Goal: Use online tool/utility: Utilize a website feature to perform a specific function

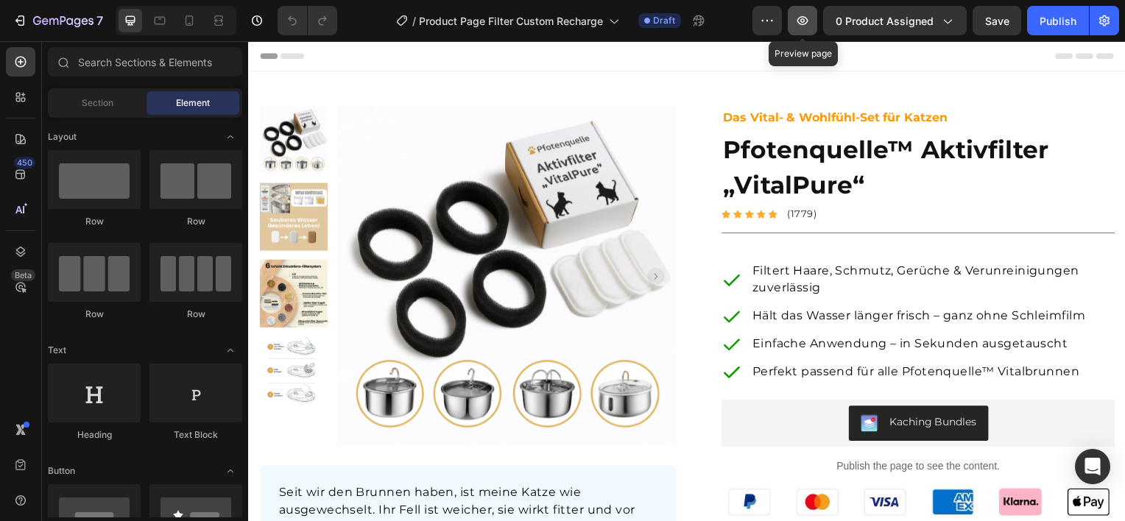
click at [801, 24] on icon "button" at bounding box center [802, 20] width 15 height 15
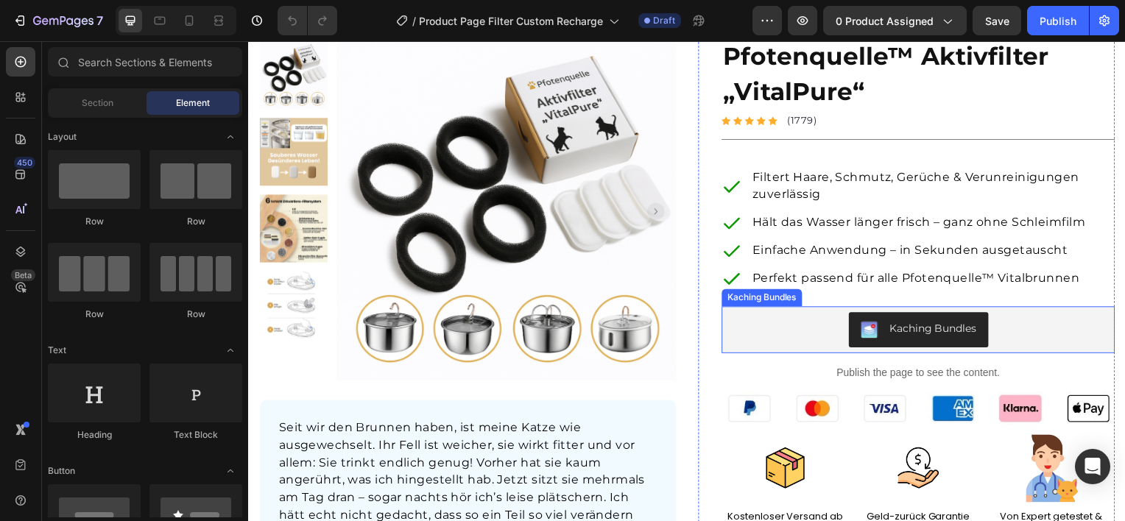
scroll to position [147, 0]
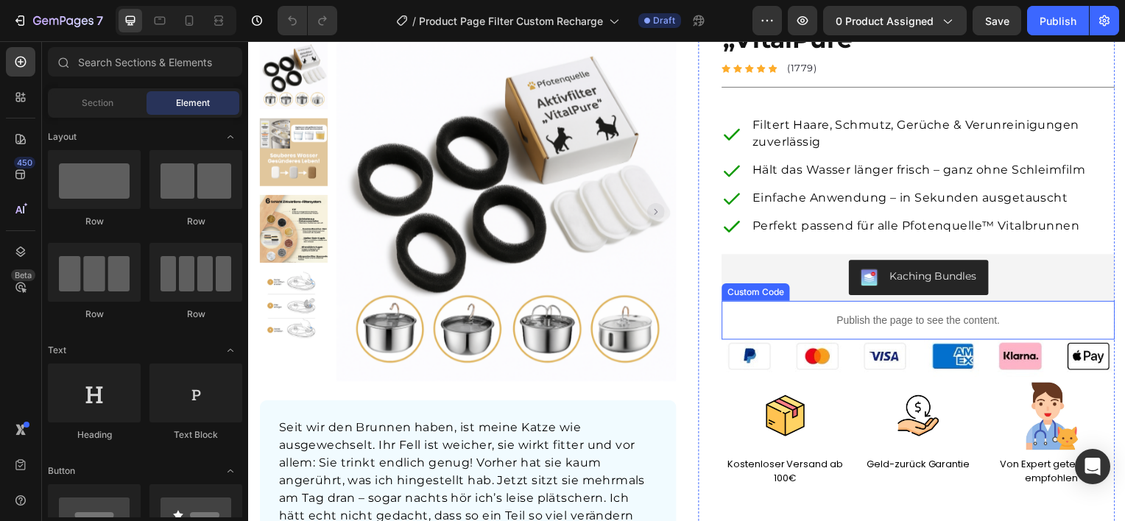
click at [843, 326] on p "Publish the page to see the content." at bounding box center [922, 321] width 396 height 15
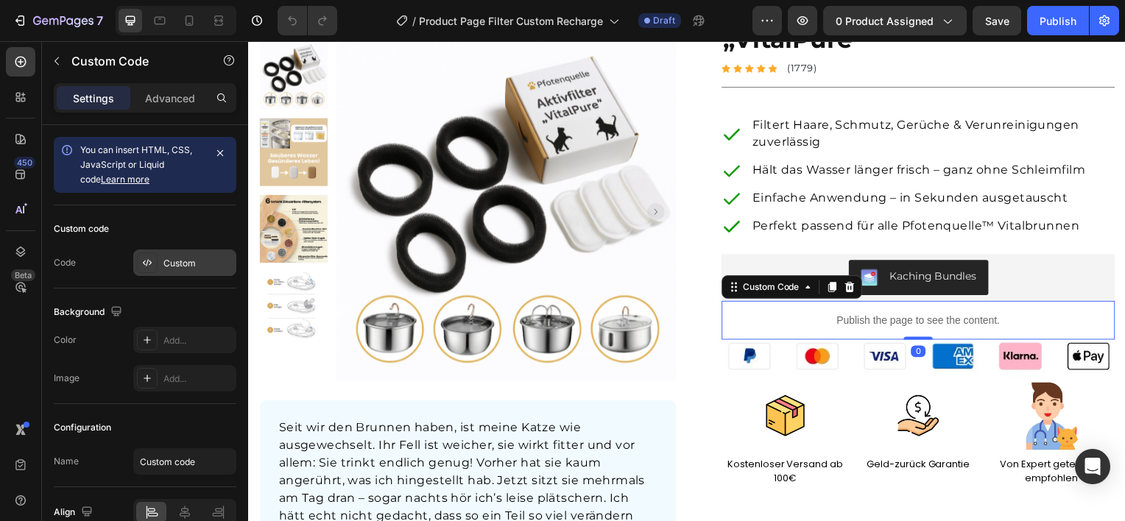
click at [194, 259] on div "Custom" at bounding box center [197, 263] width 69 height 13
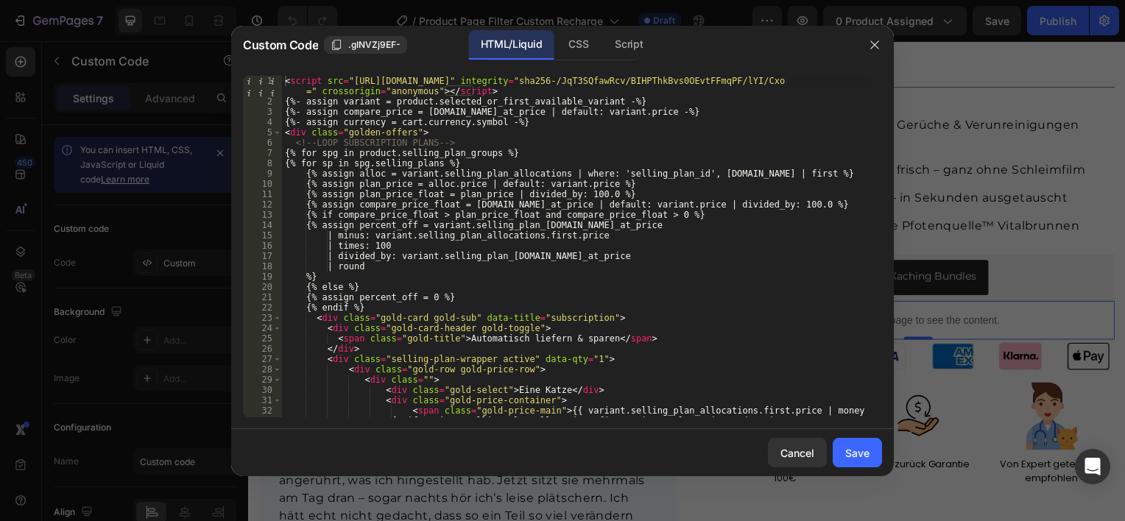
scroll to position [0, 0]
click at [852, 459] on div "Save" at bounding box center [857, 452] width 24 height 15
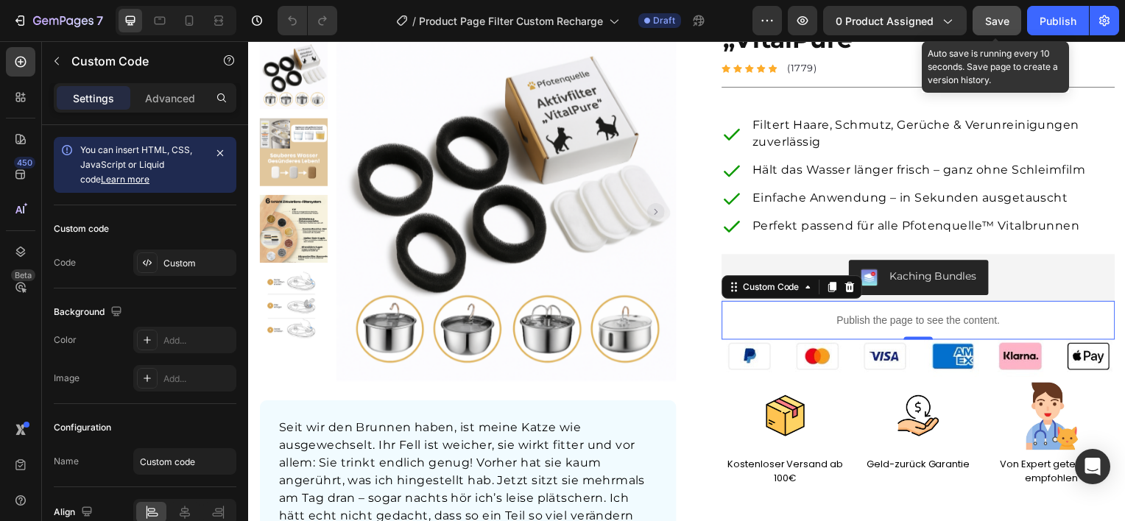
click at [1002, 21] on span "Save" at bounding box center [997, 21] width 24 height 13
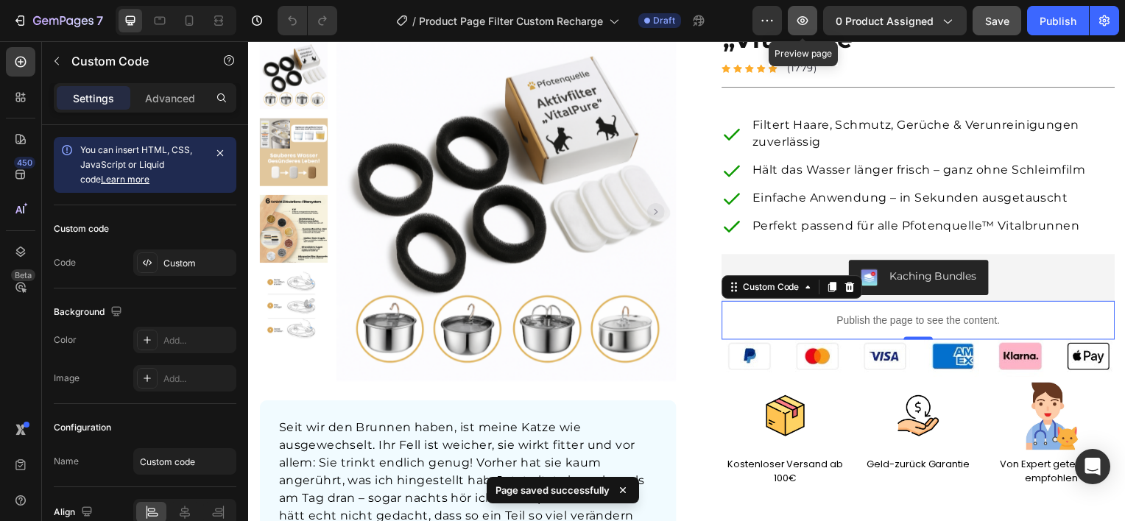
click at [810, 19] on icon "button" at bounding box center [802, 20] width 15 height 15
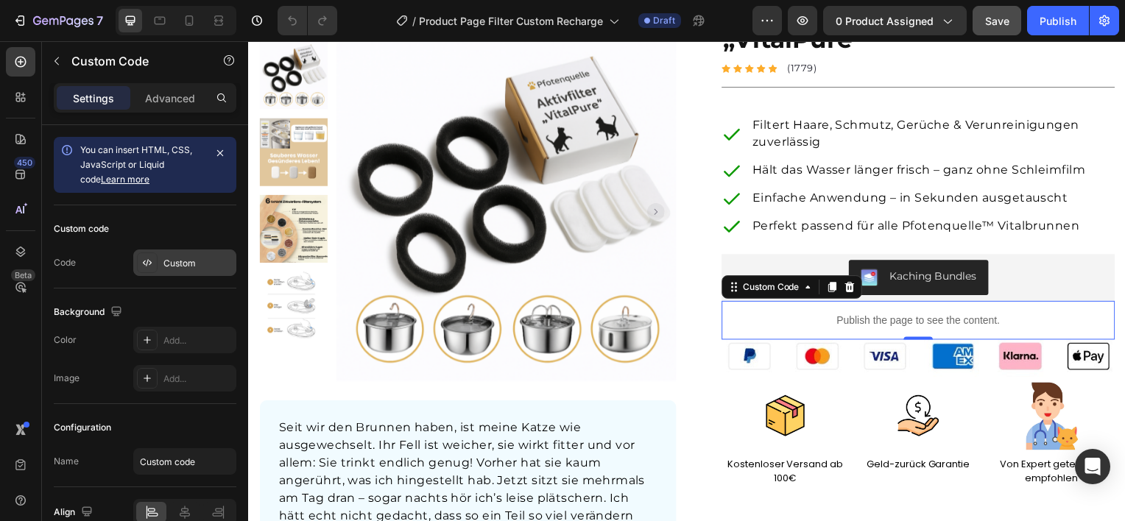
click at [165, 257] on div "Custom" at bounding box center [197, 263] width 69 height 13
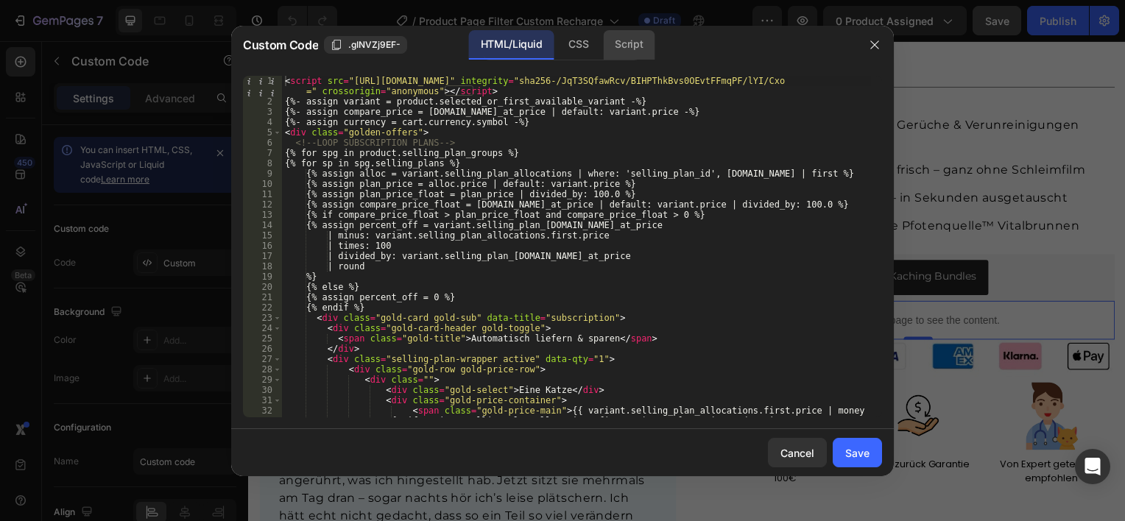
click at [641, 47] on div "Script" at bounding box center [629, 44] width 52 height 29
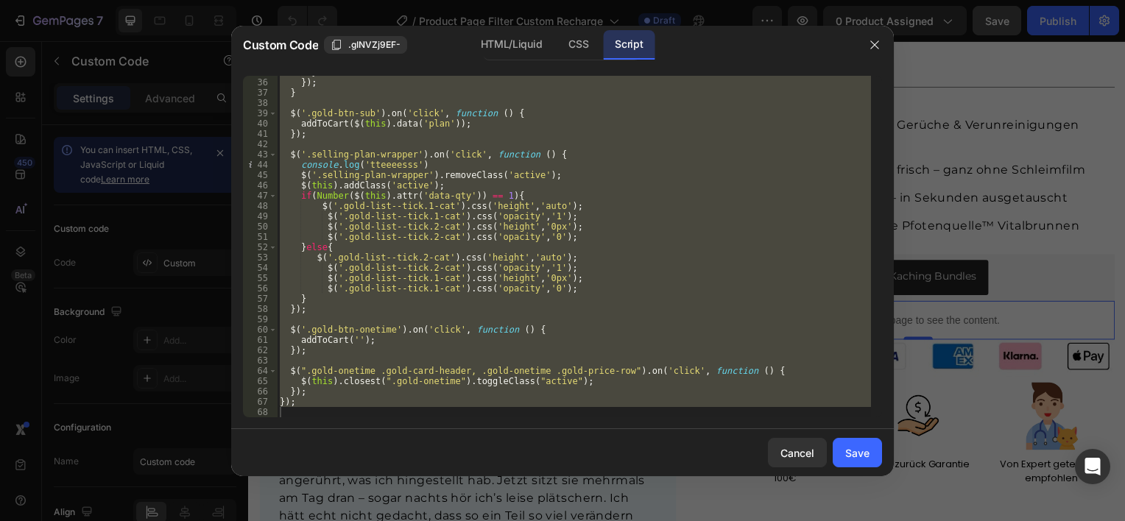
scroll to position [359, 0]
click at [457, 385] on div "} }) ; } $ ( '.gold-btn-sub' ) . on ( 'click' , function ( ) { addToCart ( $ ( …" at bounding box center [574, 246] width 594 height 341
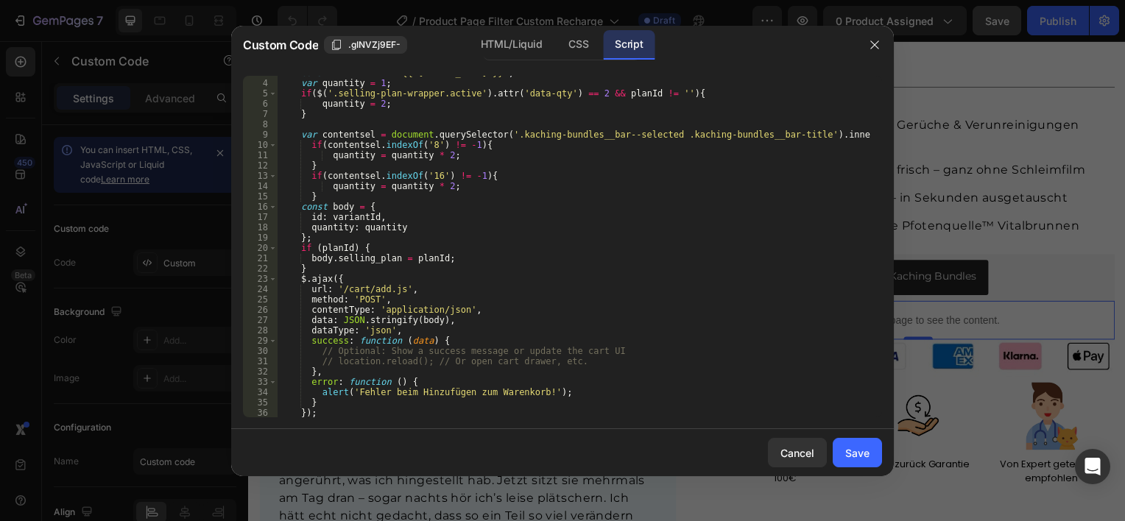
scroll to position [0, 0]
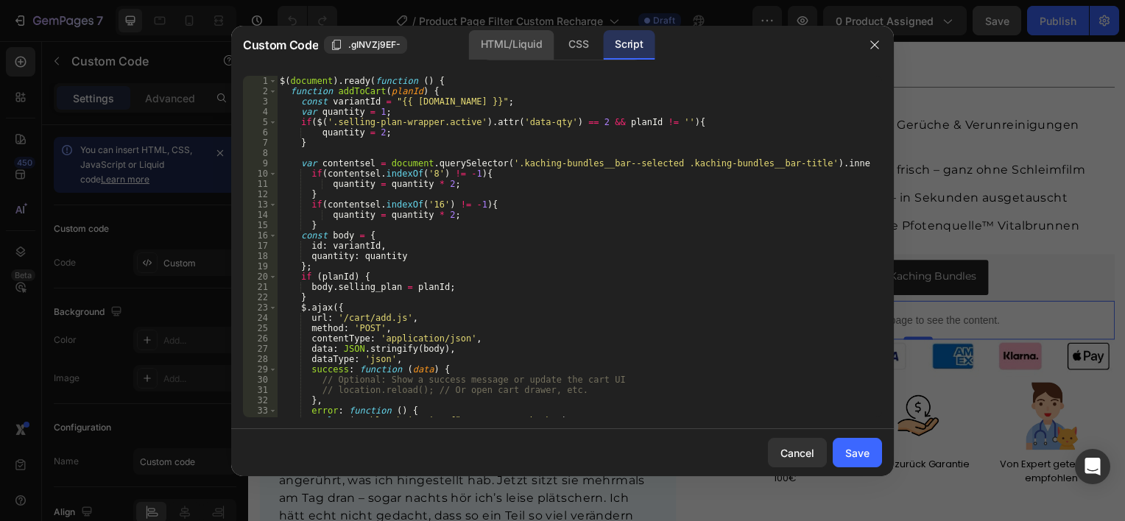
click at [556, 49] on div "HTML/Liquid" at bounding box center [577, 44] width 43 height 29
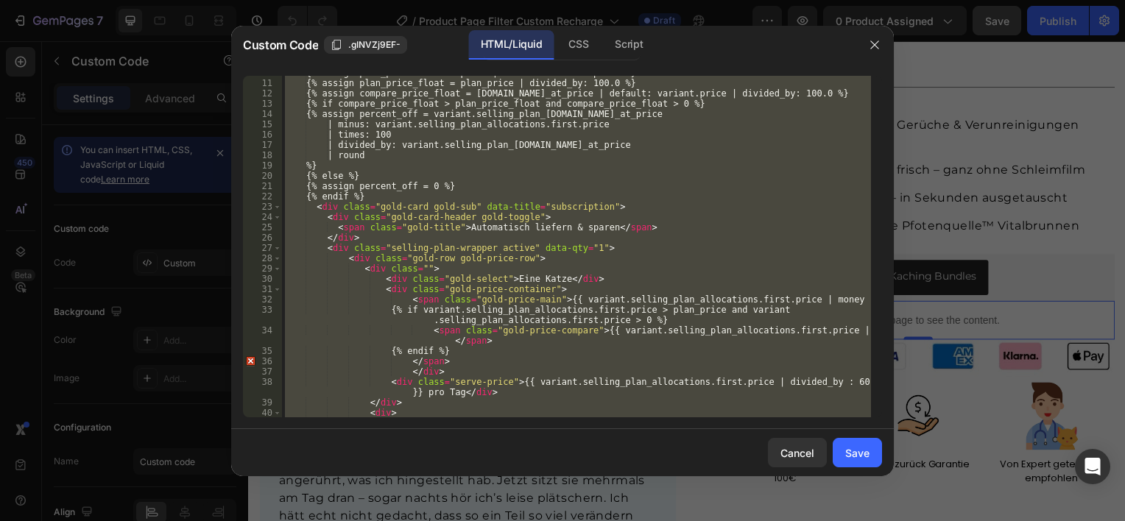
scroll to position [111, 0]
click at [279, 210] on span at bounding box center [277, 207] width 8 height 10
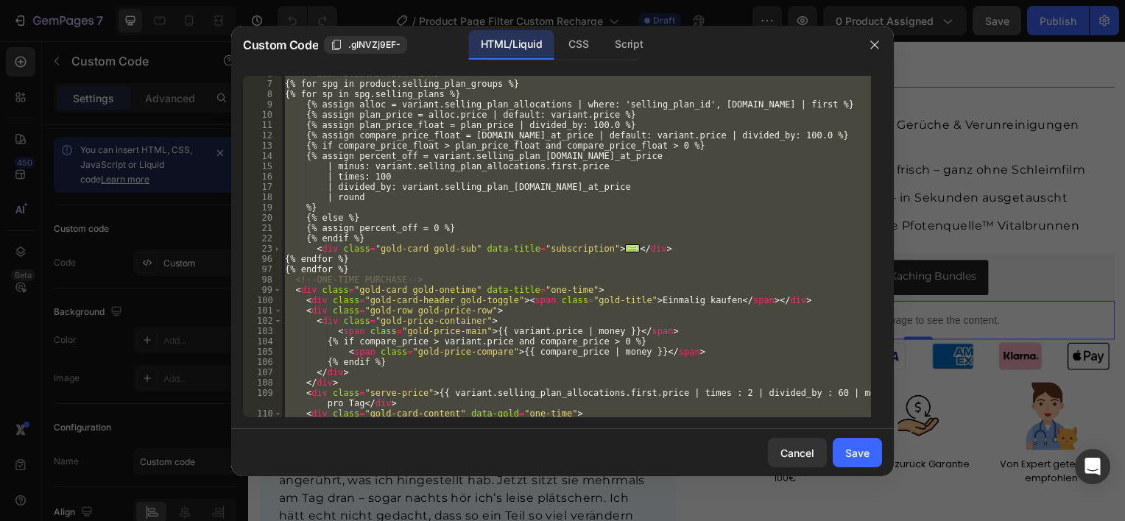
scroll to position [69, 0]
click at [277, 247] on span at bounding box center [277, 249] width 8 height 10
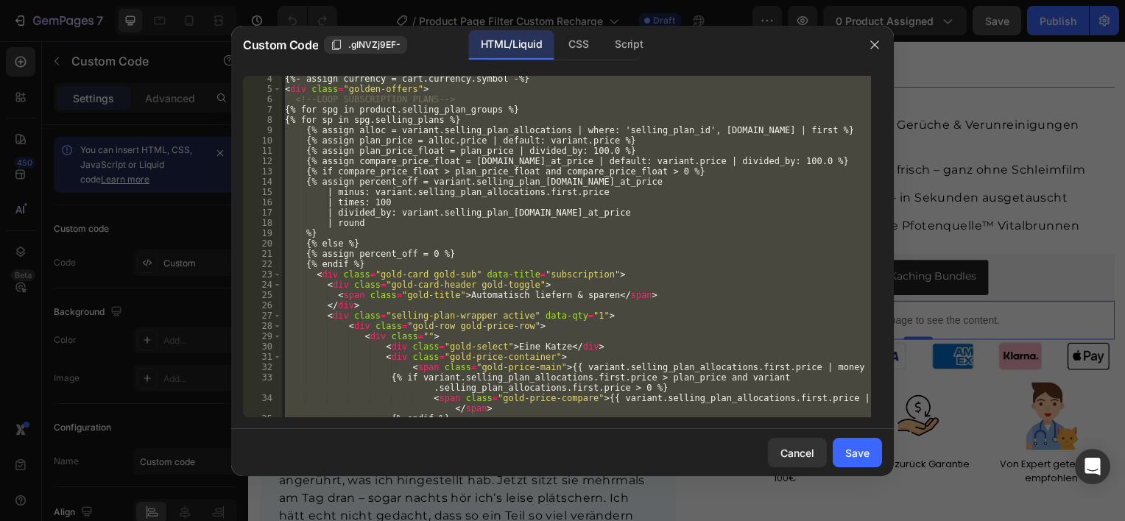
scroll to position [50, 0]
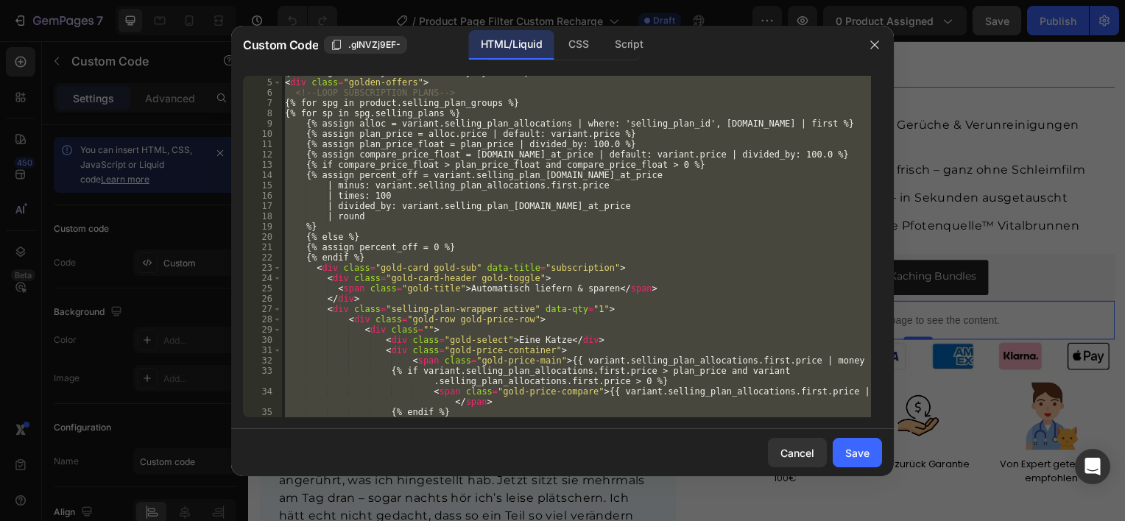
click at [315, 268] on div "{%- assign currency = cart.currency.symbol -%} < div class = "golden-offers" > …" at bounding box center [576, 246] width 589 height 341
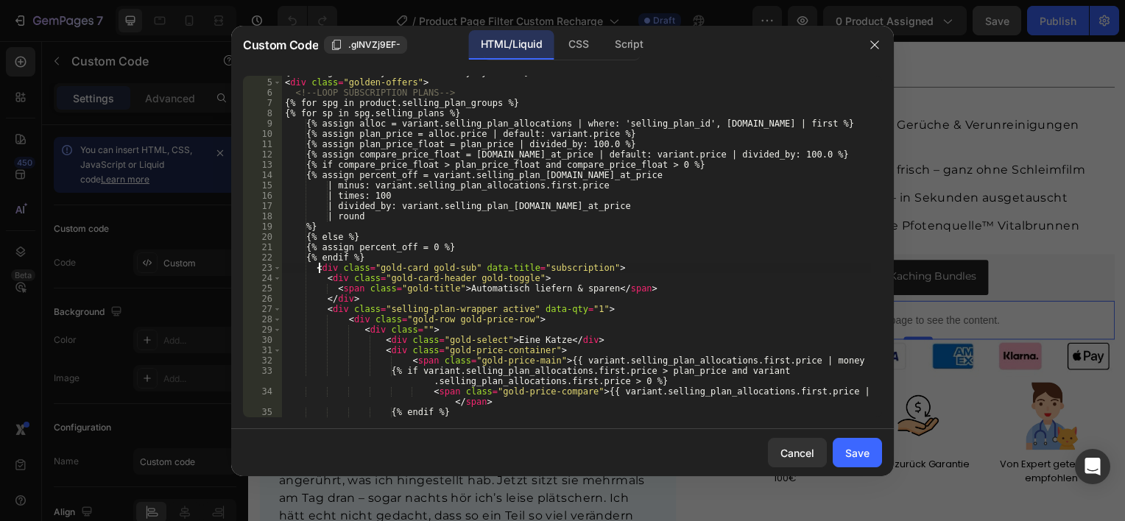
click at [320, 268] on div "{%- assign currency = cart.currency.symbol -%} < div class = "golden-offers" > …" at bounding box center [576, 248] width 589 height 362
click at [277, 269] on span at bounding box center [277, 268] width 8 height 10
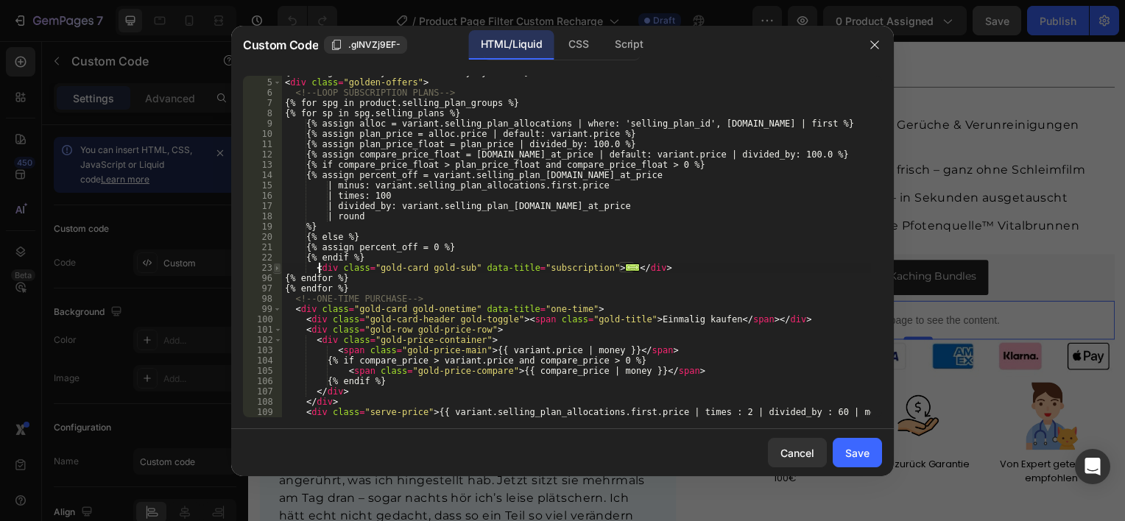
click at [277, 268] on span at bounding box center [277, 268] width 8 height 10
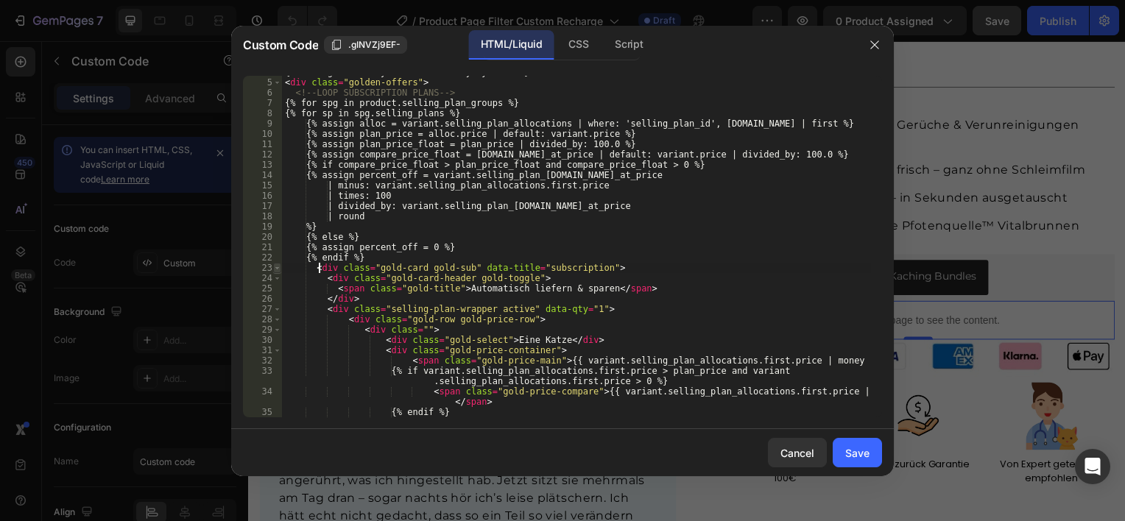
click at [277, 268] on span at bounding box center [277, 268] width 8 height 10
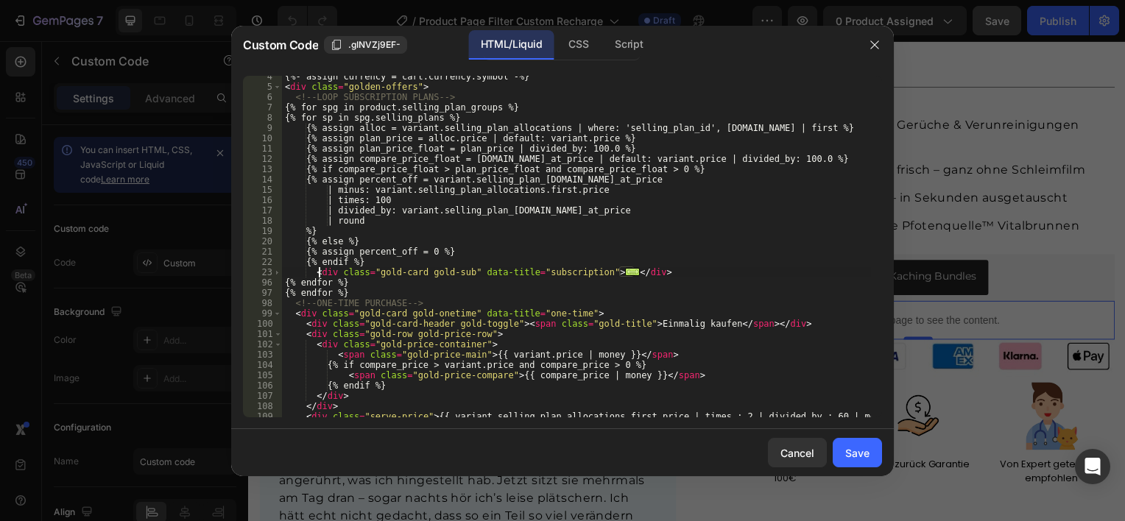
scroll to position [0, 0]
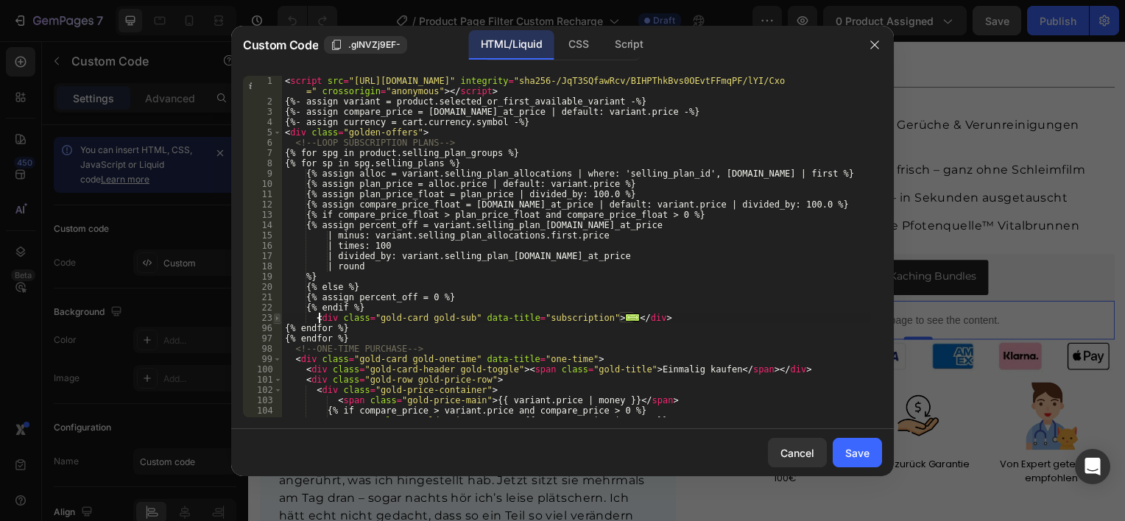
click at [277, 319] on span at bounding box center [277, 318] width 8 height 10
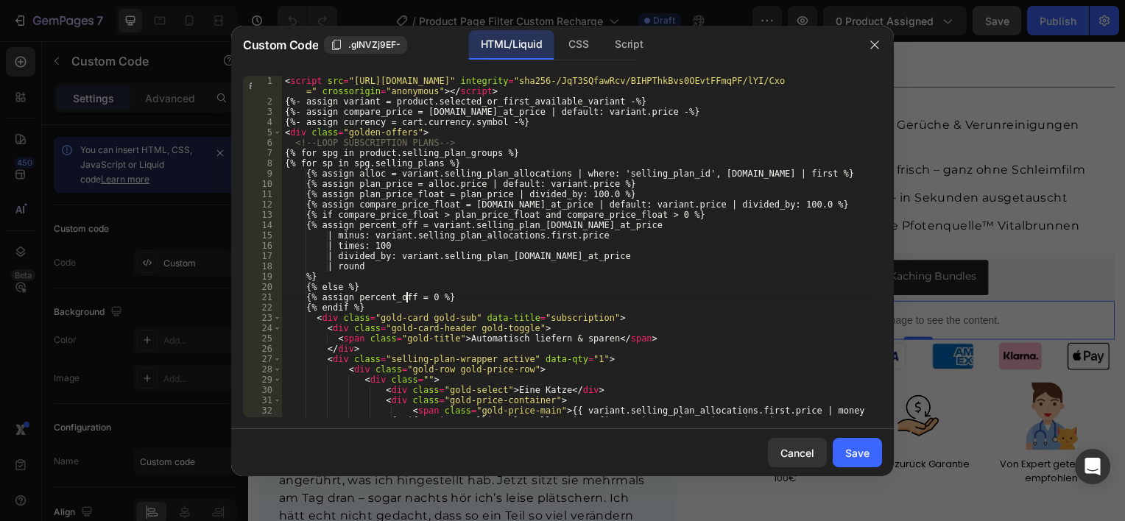
click at [405, 298] on div "< script src = "[URL][DOMAIN_NAME]" integrity = "sha256-/JqT3SQfawRcv/BIHPThkBv…" at bounding box center [576, 267] width 589 height 383
click at [388, 303] on div "< script src = "[URL][DOMAIN_NAME]" integrity = "sha256-/JqT3SQfawRcv/BIHPThkBv…" at bounding box center [576, 267] width 589 height 383
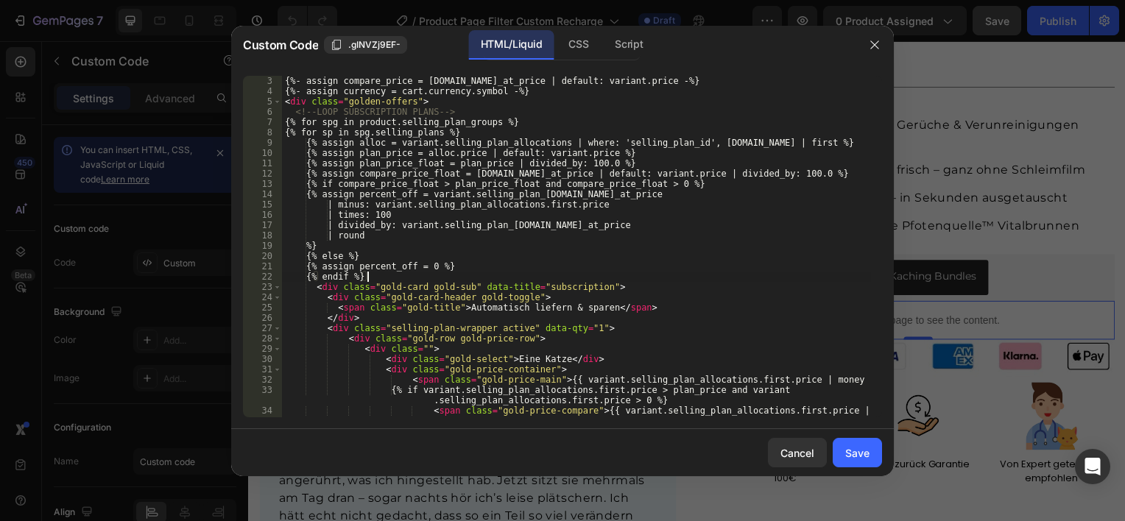
scroll to position [31, 0]
click at [474, 132] on div "{%- assign compare_price = [DOMAIN_NAME]_at_price | default: variant.price -%} …" at bounding box center [576, 256] width 589 height 362
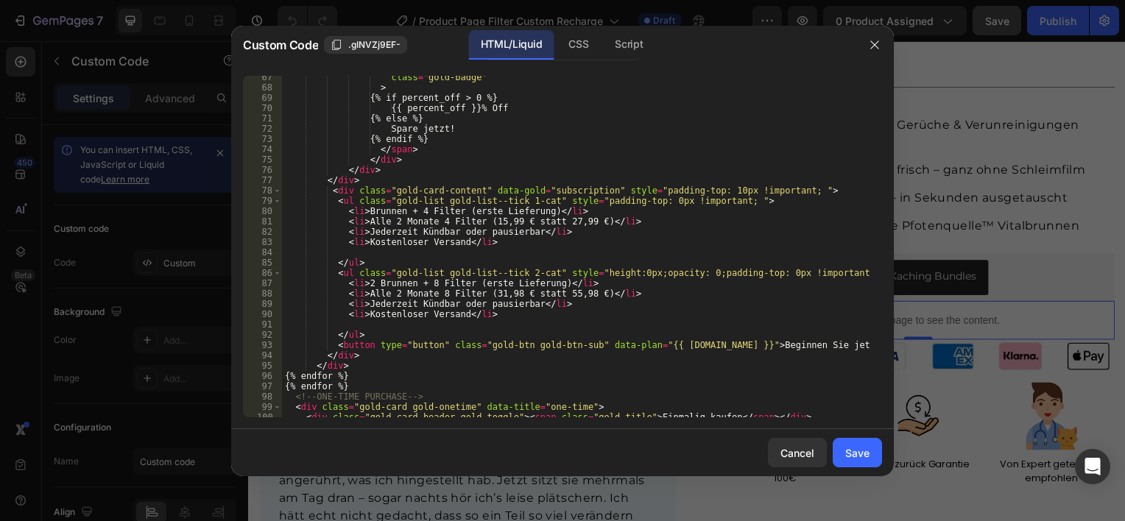
scroll to position [746, 0]
click at [394, 374] on div "class = "gold-badge" > {% if percent_off > 0 %} {{ percent_off }}% Off {% else …" at bounding box center [576, 253] width 589 height 362
type textarea "{% endfor %}"
type textarea "{%break%}"
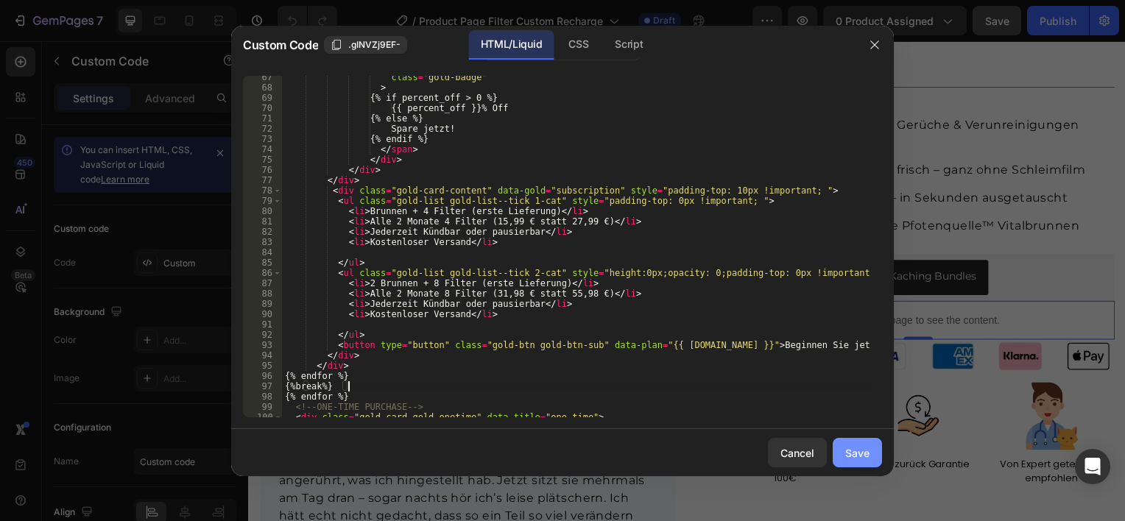
click at [854, 450] on div "Save" at bounding box center [857, 452] width 24 height 15
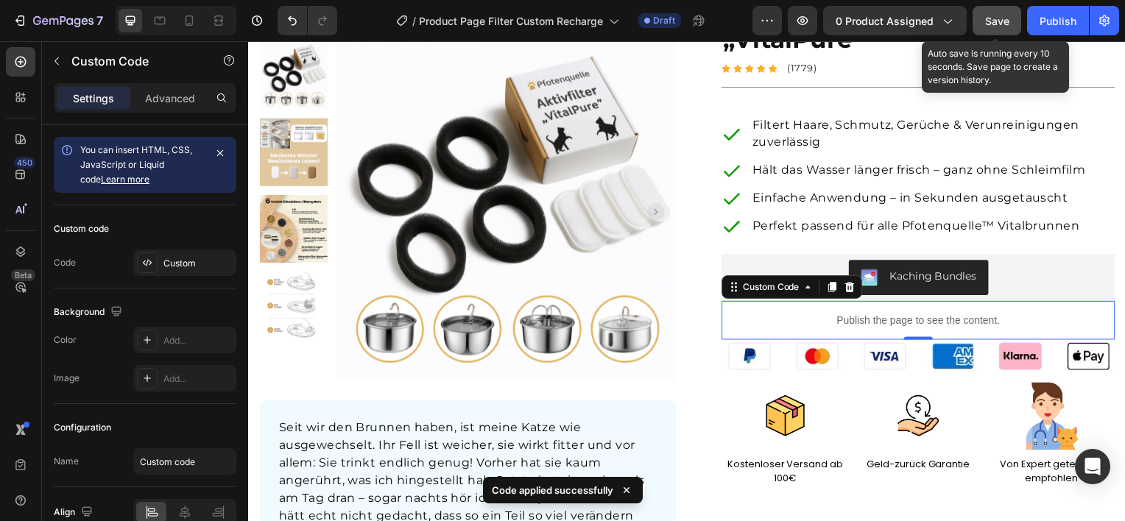
click at [1001, 23] on span "Save" at bounding box center [997, 21] width 24 height 13
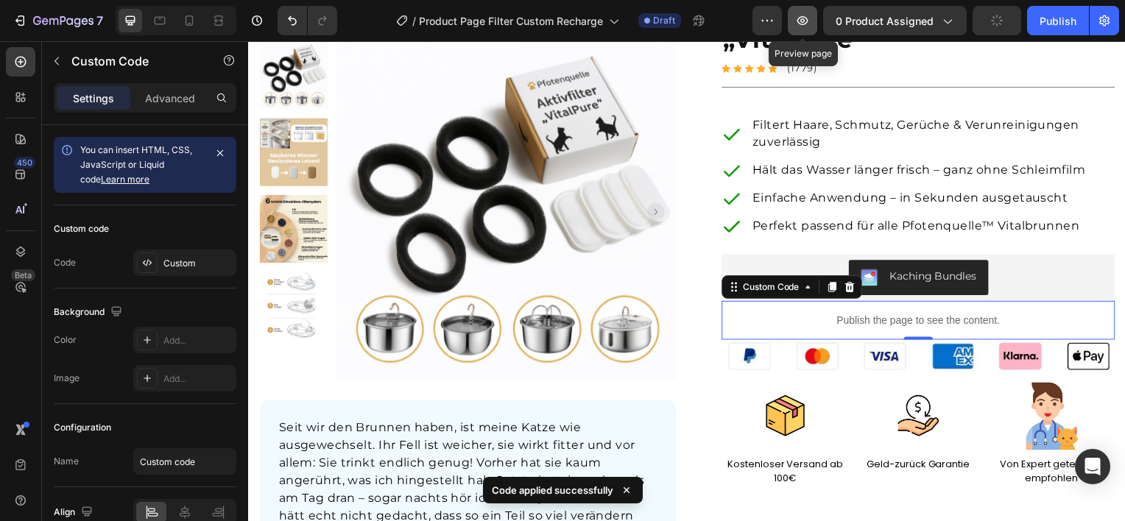
click at [810, 19] on icon "button" at bounding box center [802, 20] width 15 height 15
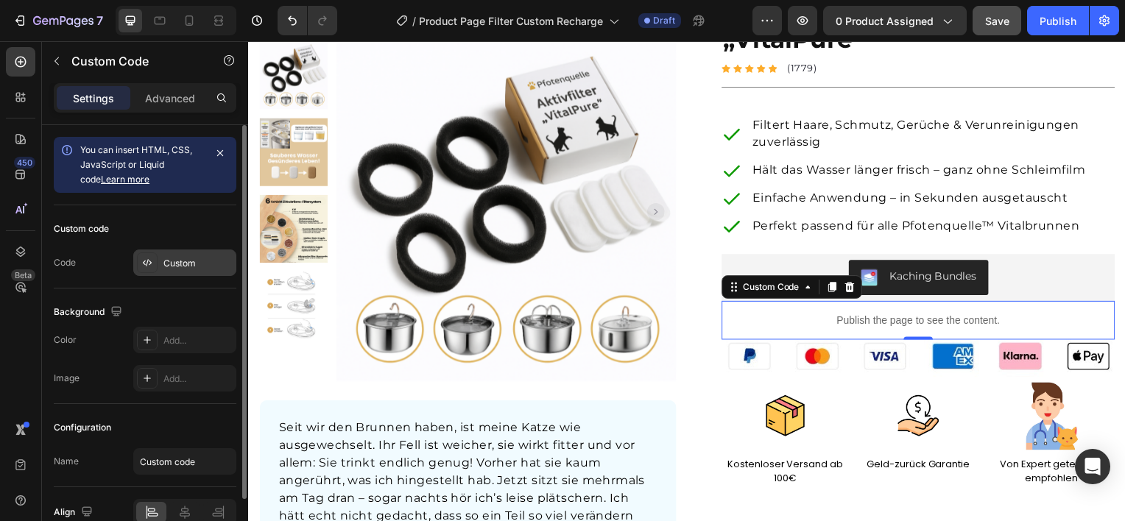
click at [205, 264] on div "Custom" at bounding box center [197, 263] width 69 height 13
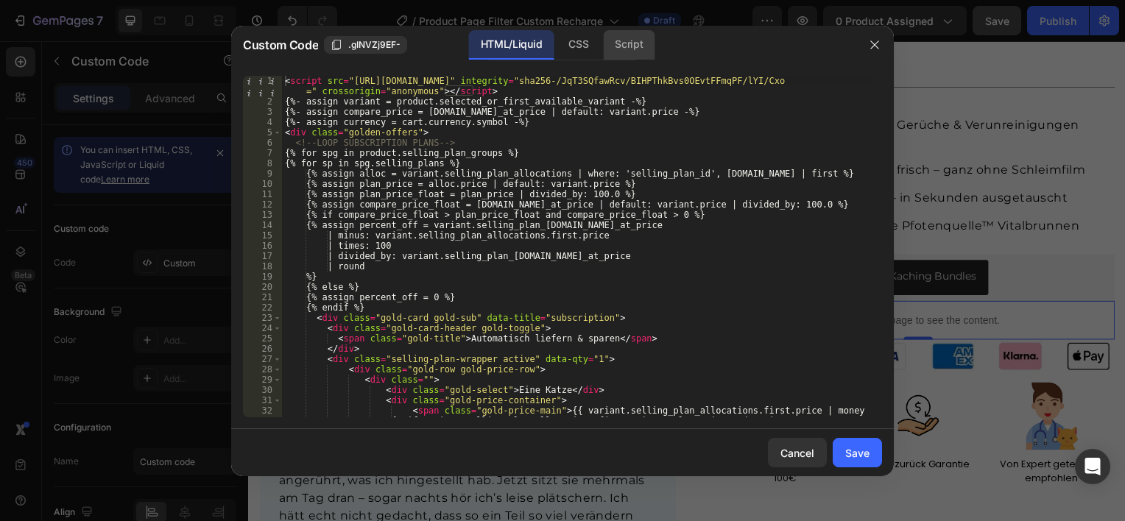
click at [625, 50] on div "Script" at bounding box center [629, 44] width 52 height 29
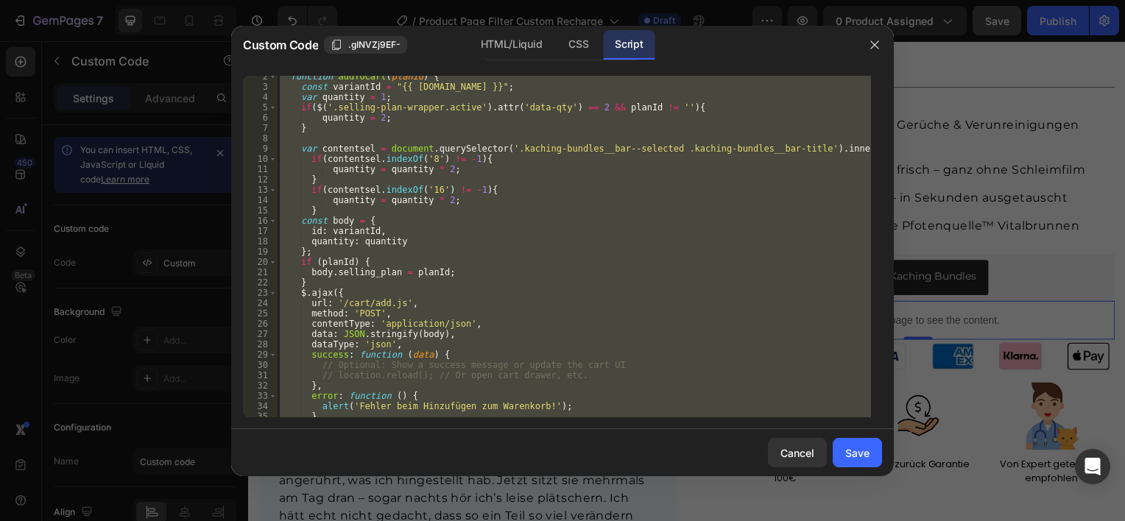
scroll to position [0, 0]
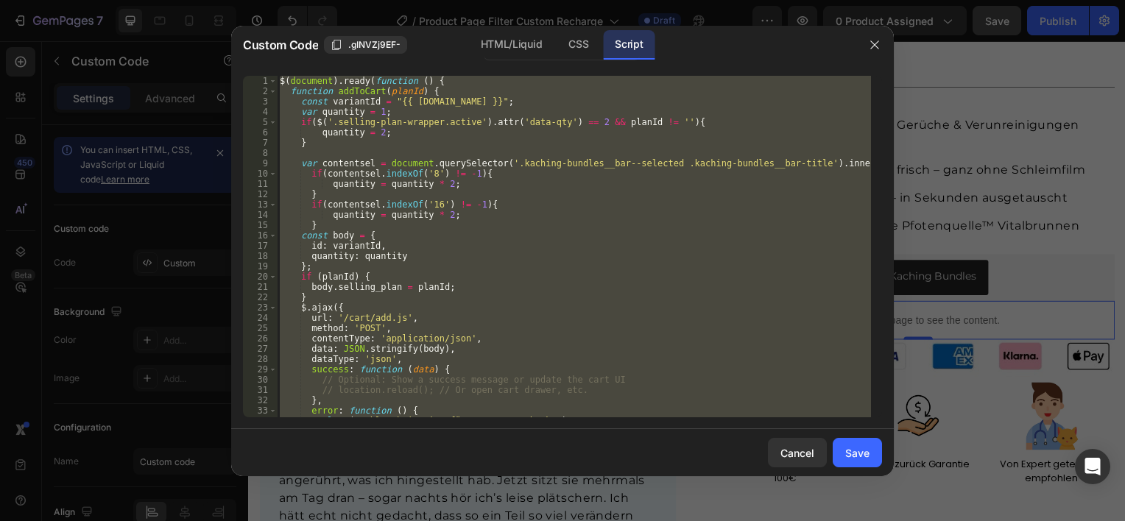
click at [436, 211] on div "$ ( document ) . ready ( function ( ) { function addToCart ( planId ) { const v…" at bounding box center [574, 246] width 594 height 341
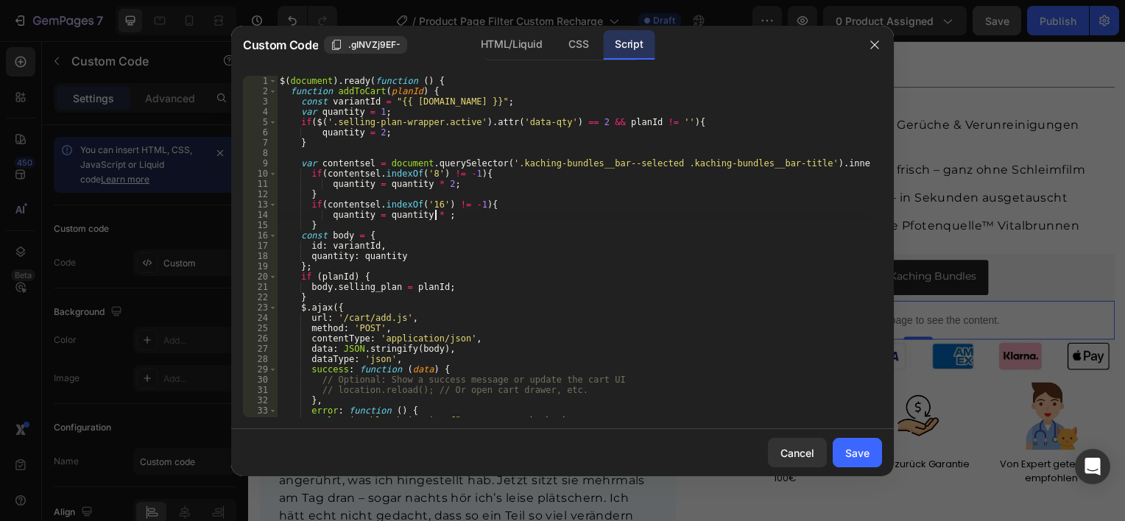
scroll to position [0, 13]
type textarea "quantity = quantity * 4;"
click at [856, 453] on div "Save" at bounding box center [857, 452] width 24 height 15
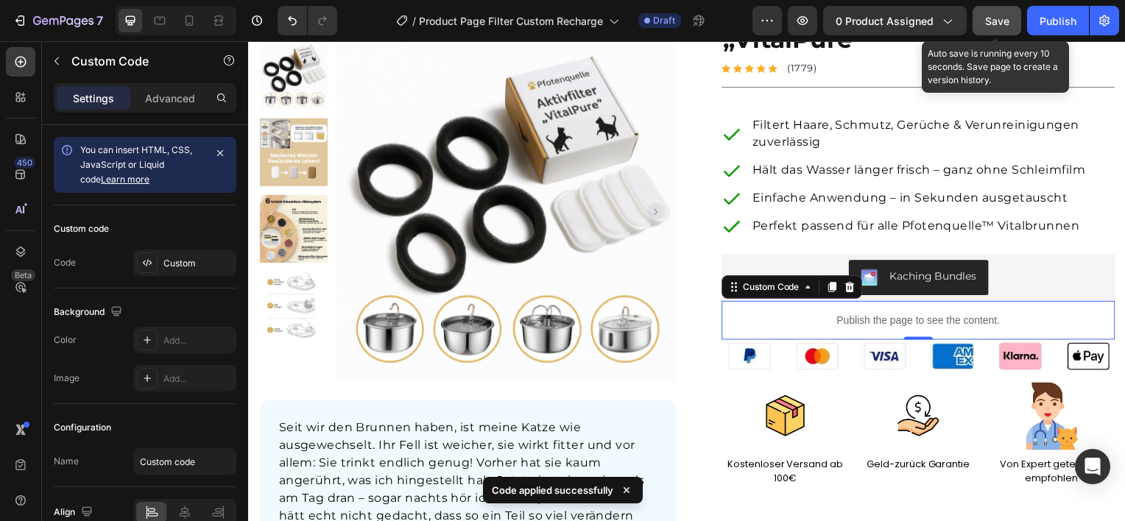
click at [977, 14] on button "Save" at bounding box center [996, 20] width 49 height 29
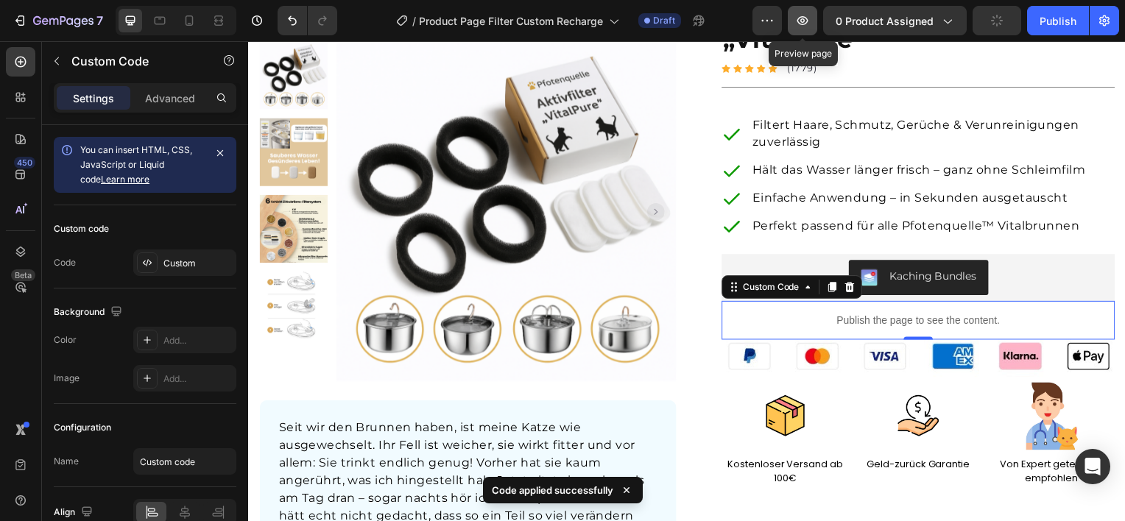
click at [804, 20] on icon "button" at bounding box center [802, 20] width 11 height 9
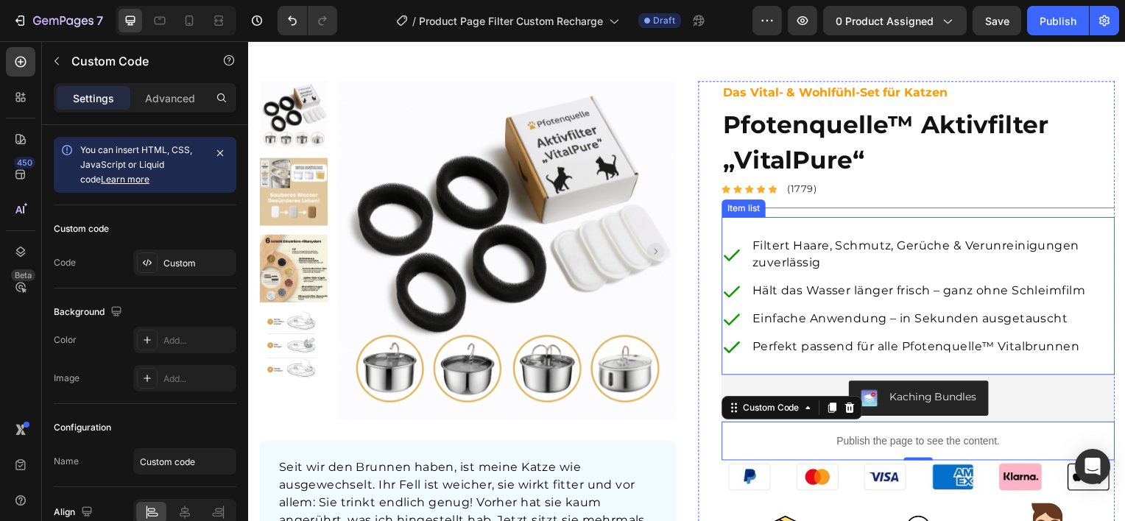
scroll to position [0, 0]
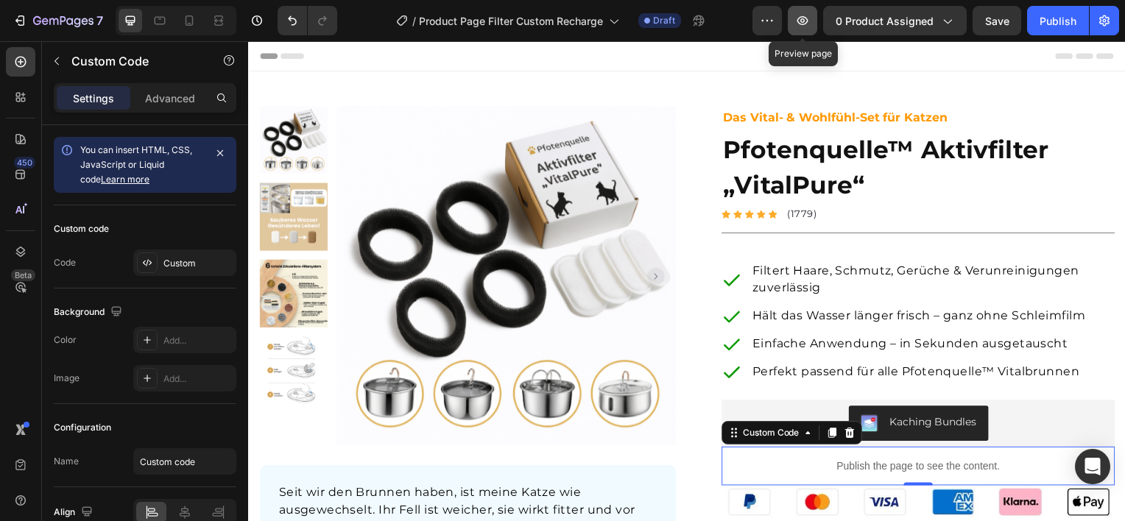
click at [807, 24] on icon "button" at bounding box center [802, 20] width 11 height 9
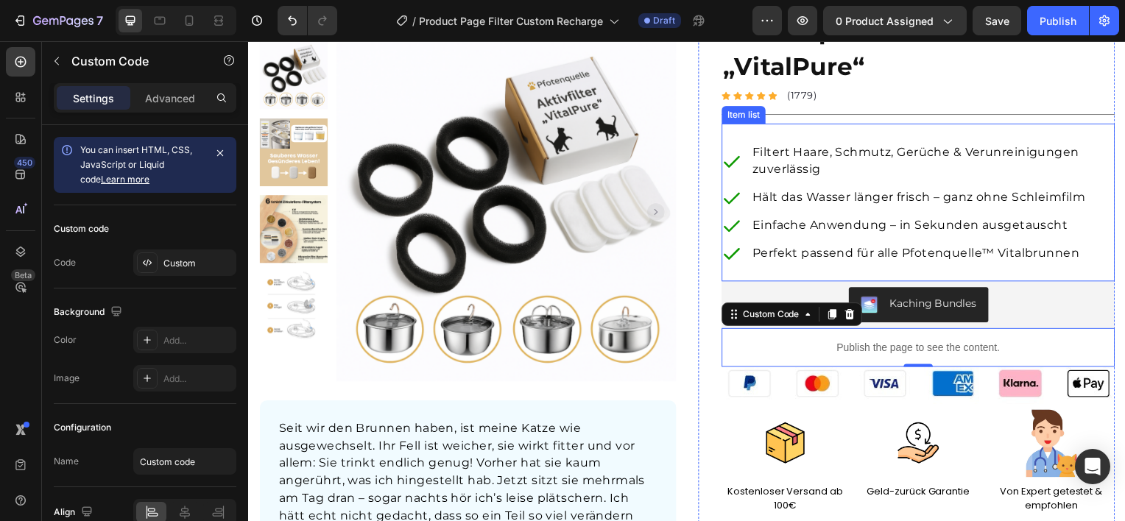
scroll to position [221, 0]
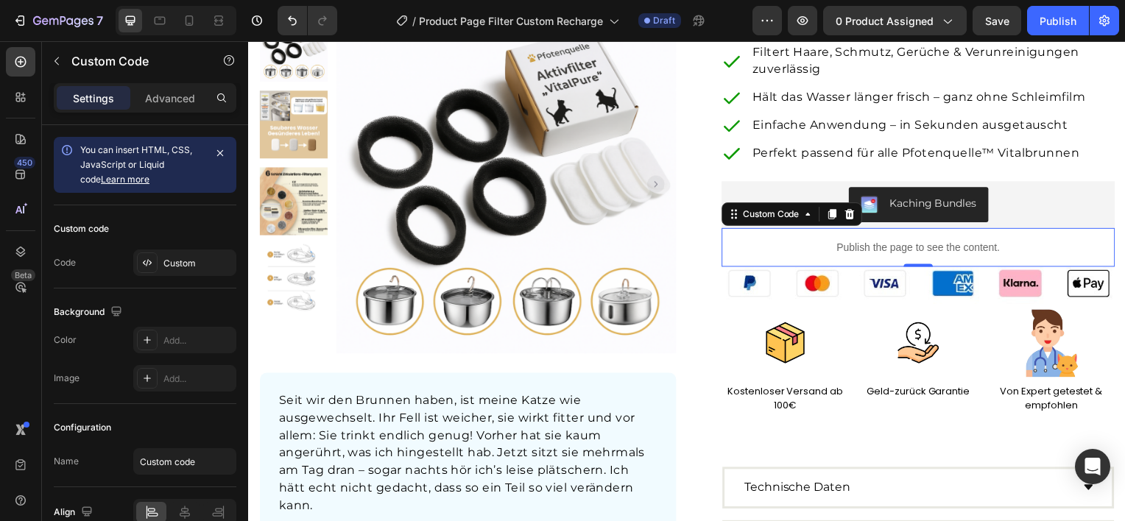
click at [918, 247] on p "Publish the page to see the content." at bounding box center [922, 248] width 396 height 15
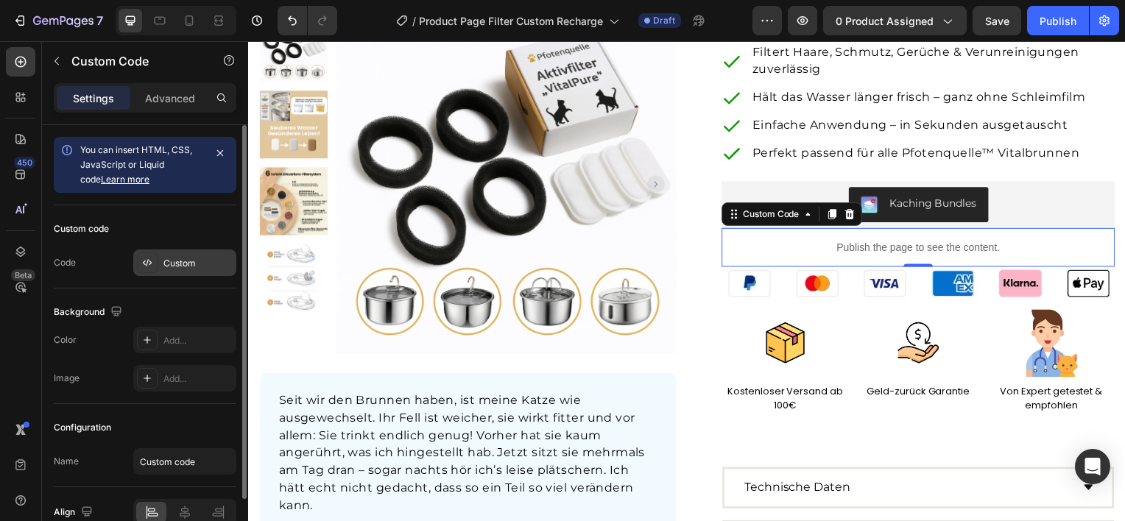
click at [169, 262] on div "Custom" at bounding box center [197, 263] width 69 height 13
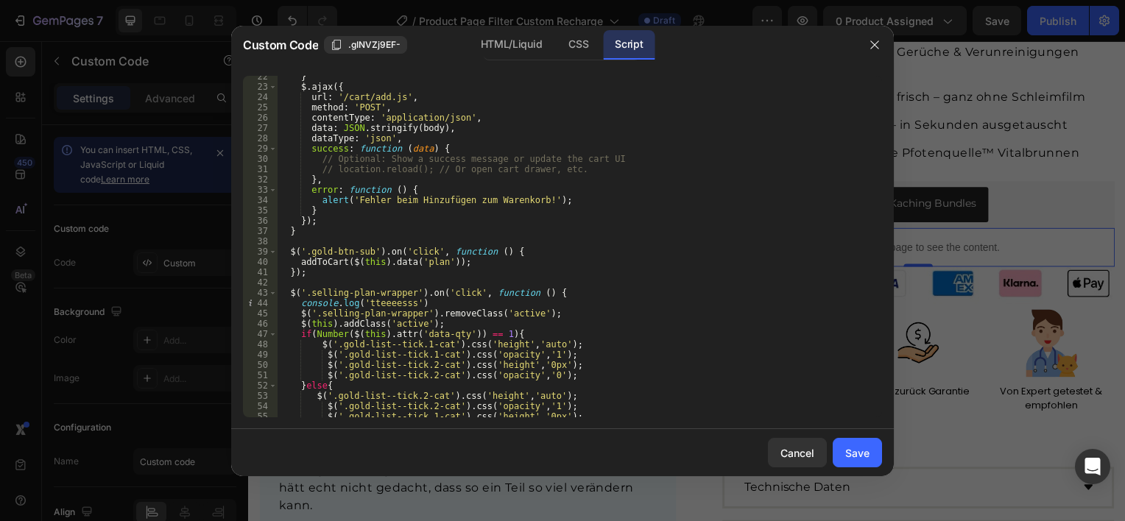
scroll to position [359, 0]
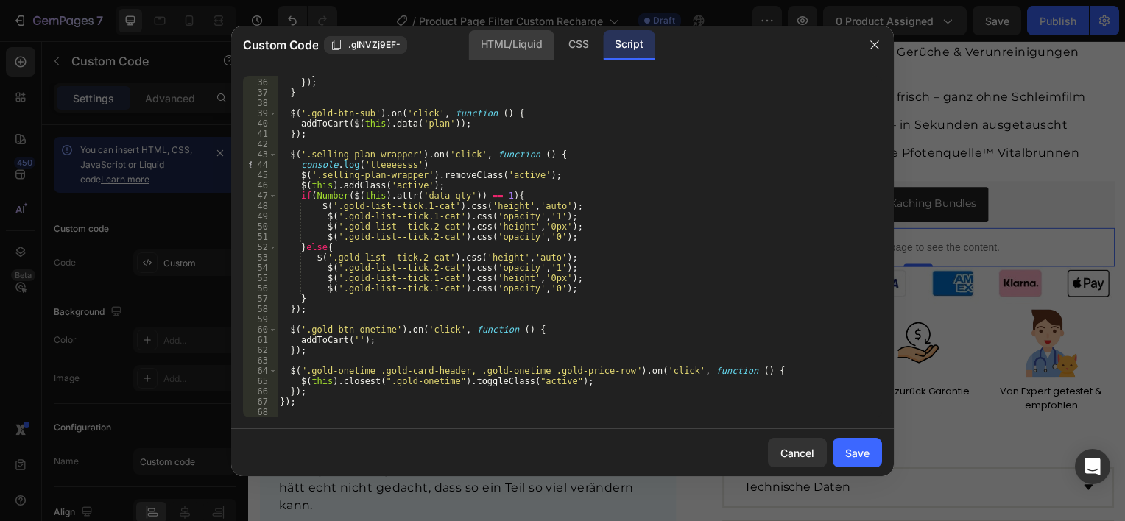
click at [556, 47] on div "HTML/Liquid" at bounding box center [577, 44] width 43 height 29
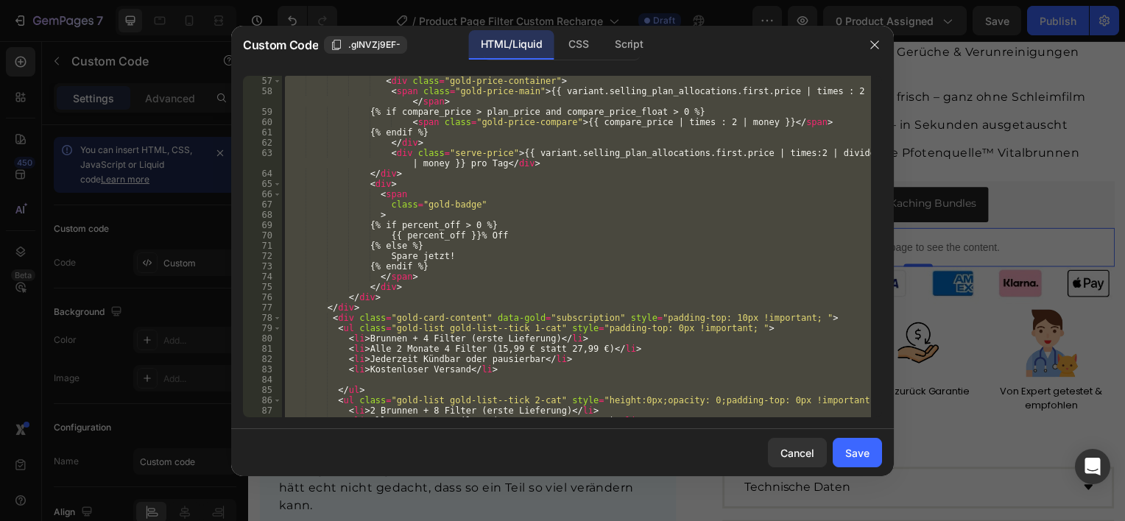
scroll to position [574, 0]
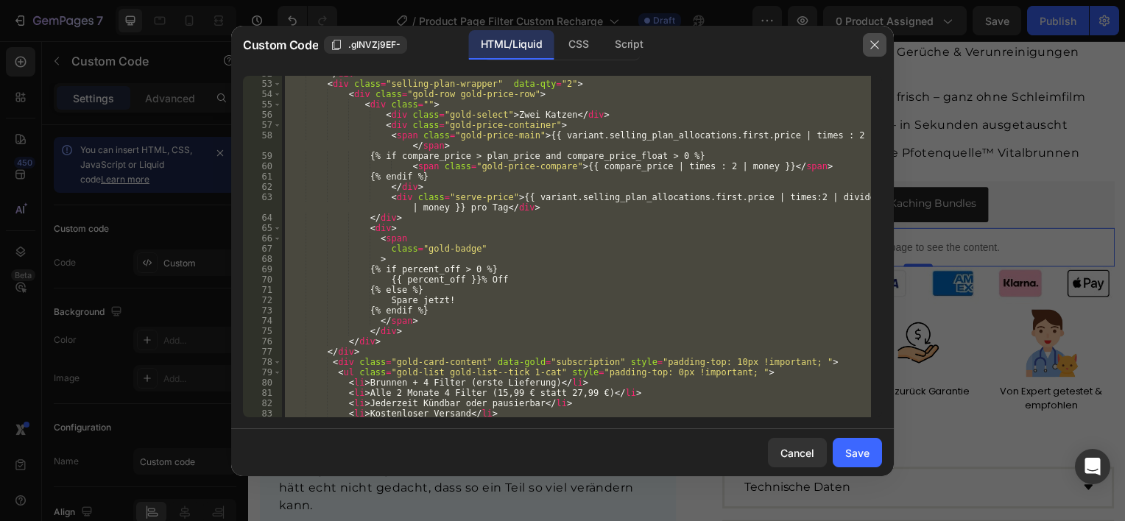
click at [877, 41] on icon "button" at bounding box center [874, 45] width 8 height 8
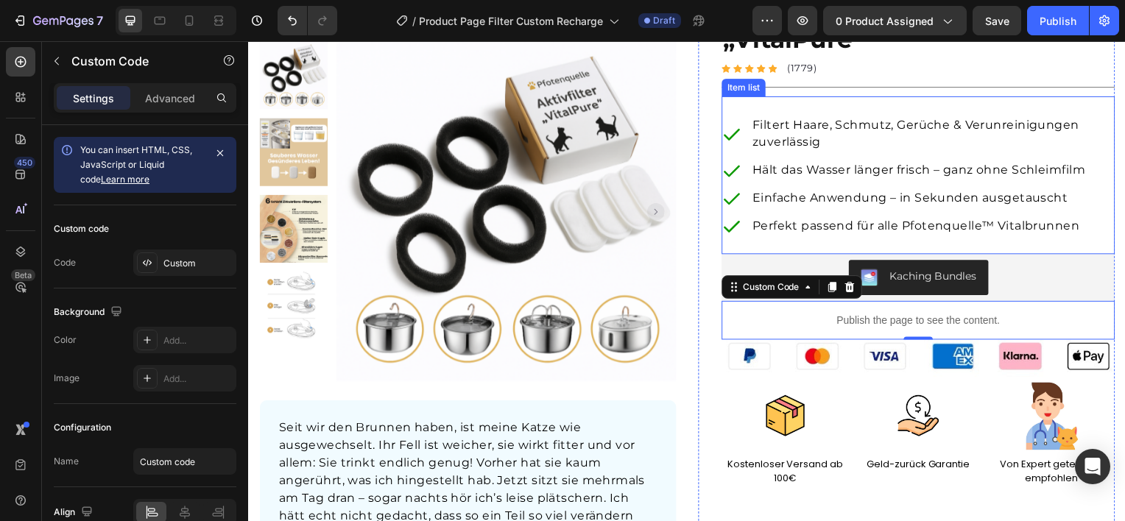
scroll to position [294, 0]
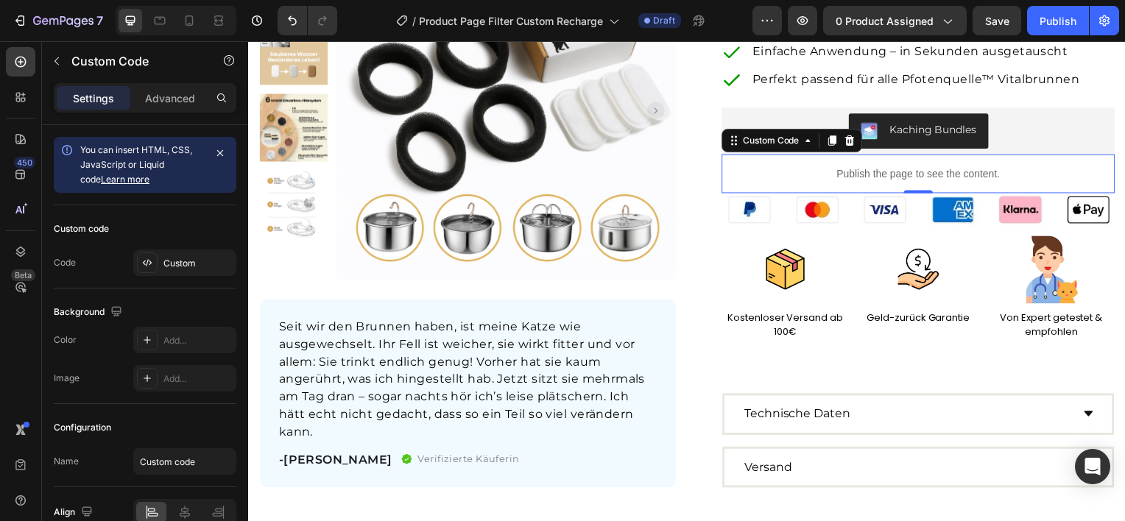
click at [865, 176] on p "Publish the page to see the content." at bounding box center [922, 174] width 396 height 15
click at [901, 175] on p "Publish the page to see the content." at bounding box center [922, 174] width 396 height 15
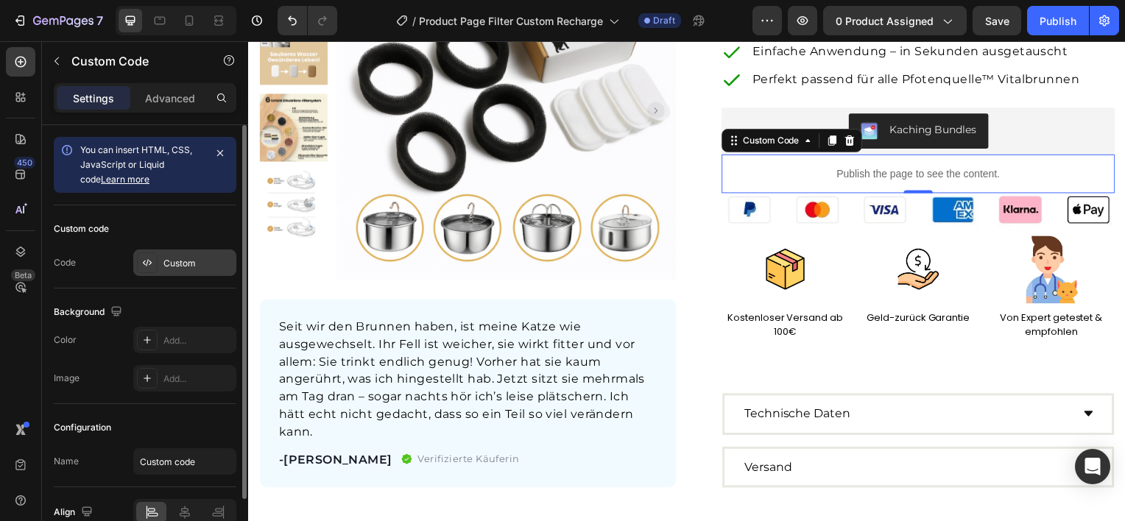
click at [163, 263] on div "Custom" at bounding box center [197, 263] width 69 height 13
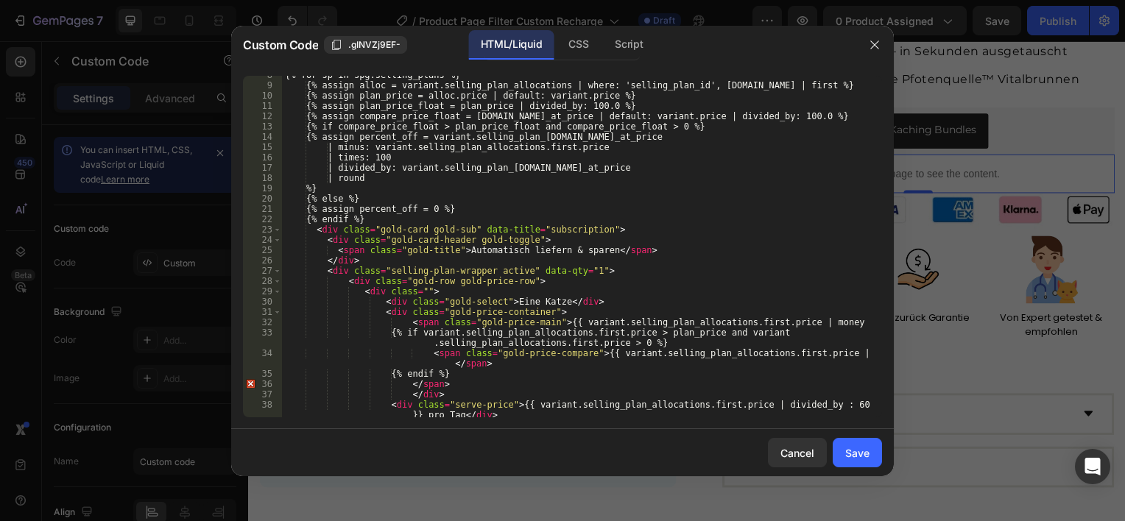
scroll to position [132, 0]
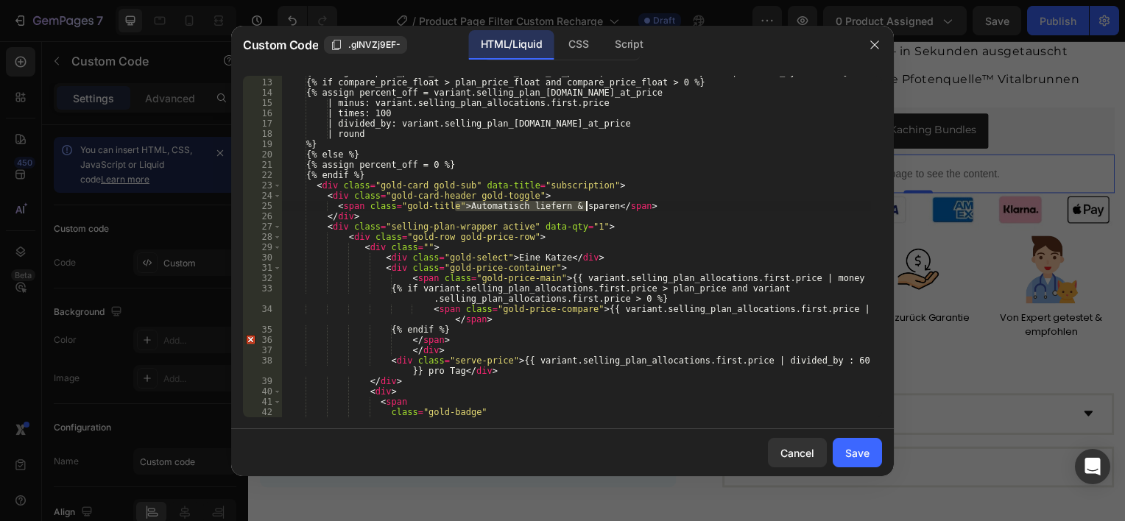
drag, startPoint x: 458, startPoint y: 205, endPoint x: 589, endPoint y: 208, distance: 131.0
click at [589, 208] on div "{% assign compare_price_float = [DOMAIN_NAME]_at_price | default: variant.price…" at bounding box center [576, 248] width 589 height 362
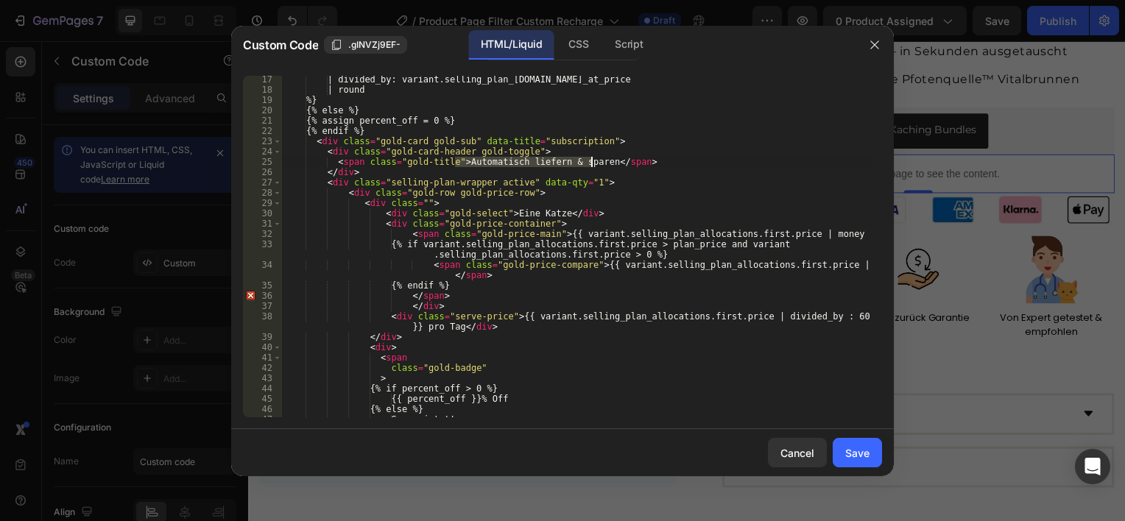
scroll to position [177, 0]
click at [506, 214] on div "| divided_by: variant.selling_plan_[DOMAIN_NAME]_at_price | round %} {% else %}…" at bounding box center [576, 255] width 589 height 362
type textarea "<div class="gold-select">Eine Katze</div>"
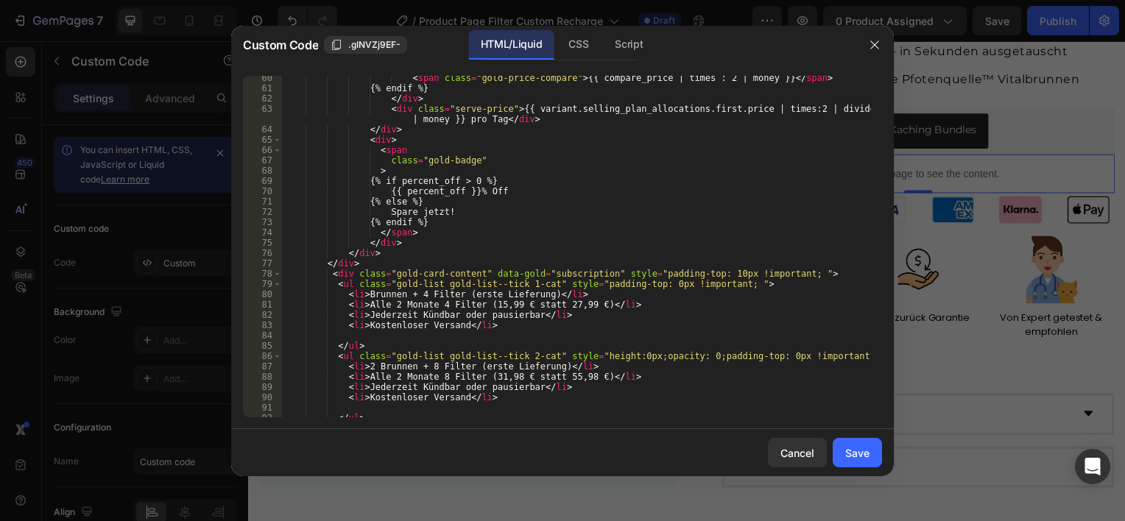
scroll to position [662, 0]
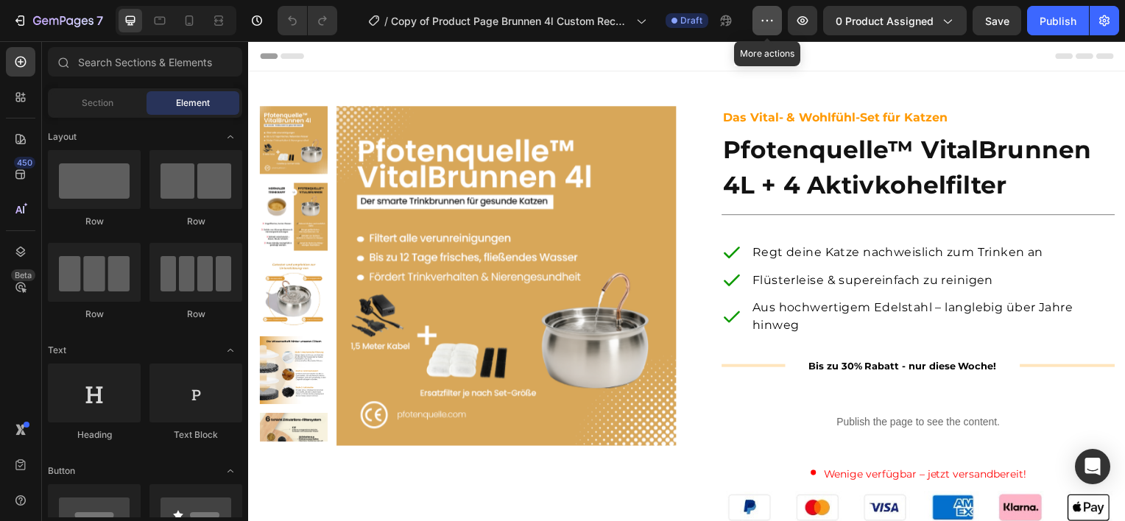
click at [762, 19] on icon "button" at bounding box center [767, 20] width 15 height 15
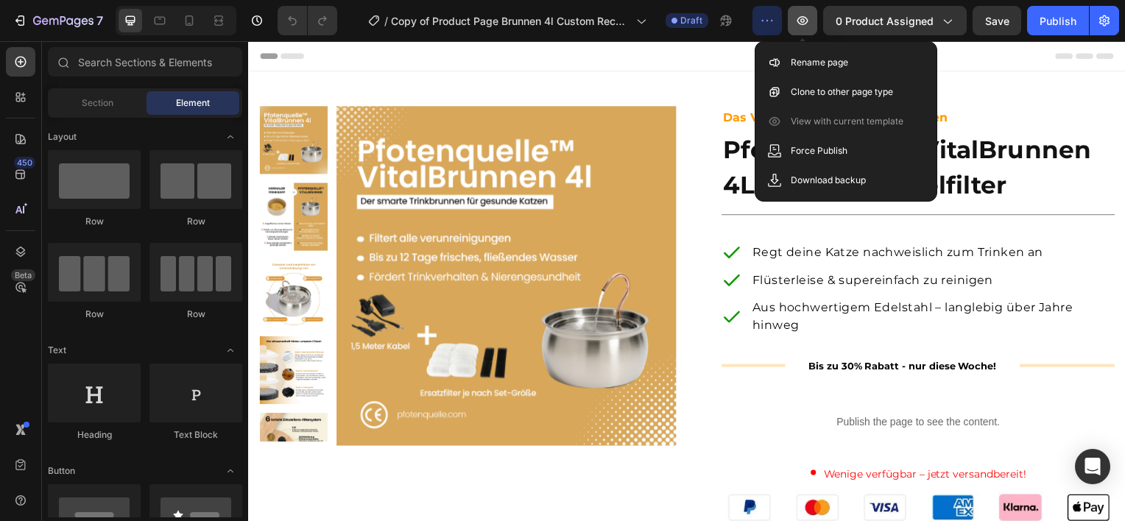
click at [796, 16] on button "button" at bounding box center [801, 20] width 29 height 29
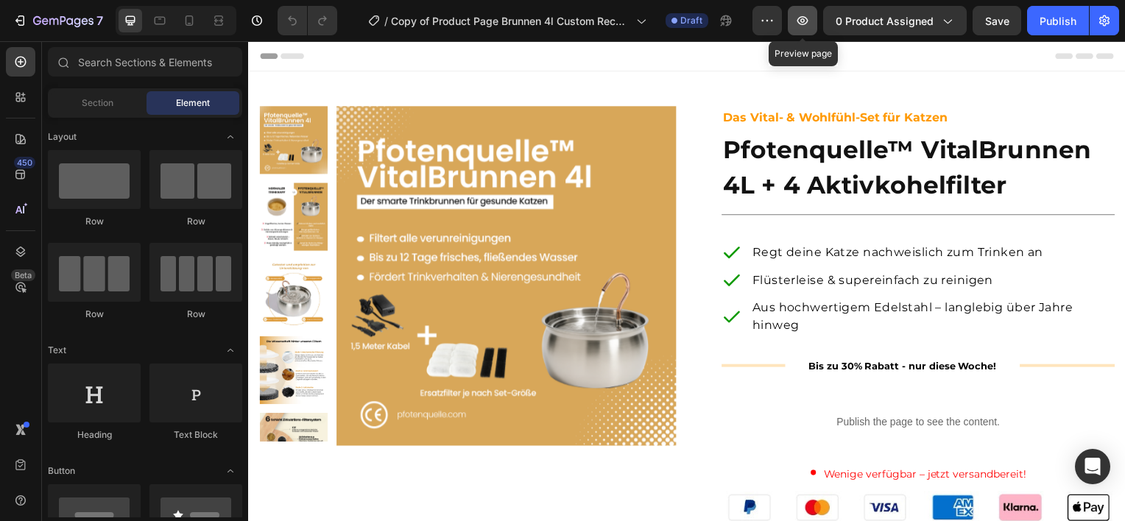
click at [807, 24] on icon "button" at bounding box center [802, 20] width 15 height 15
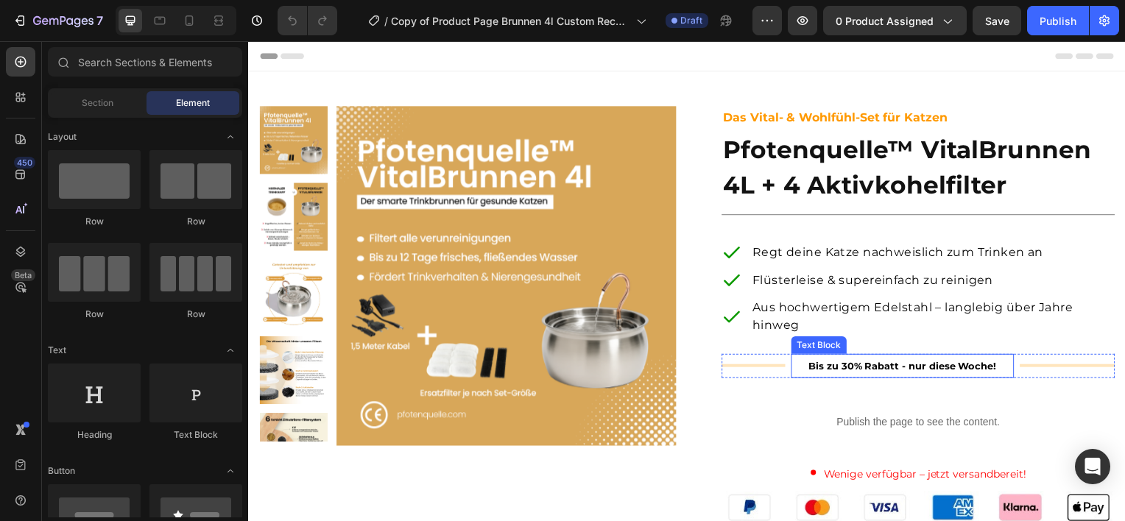
scroll to position [74, 0]
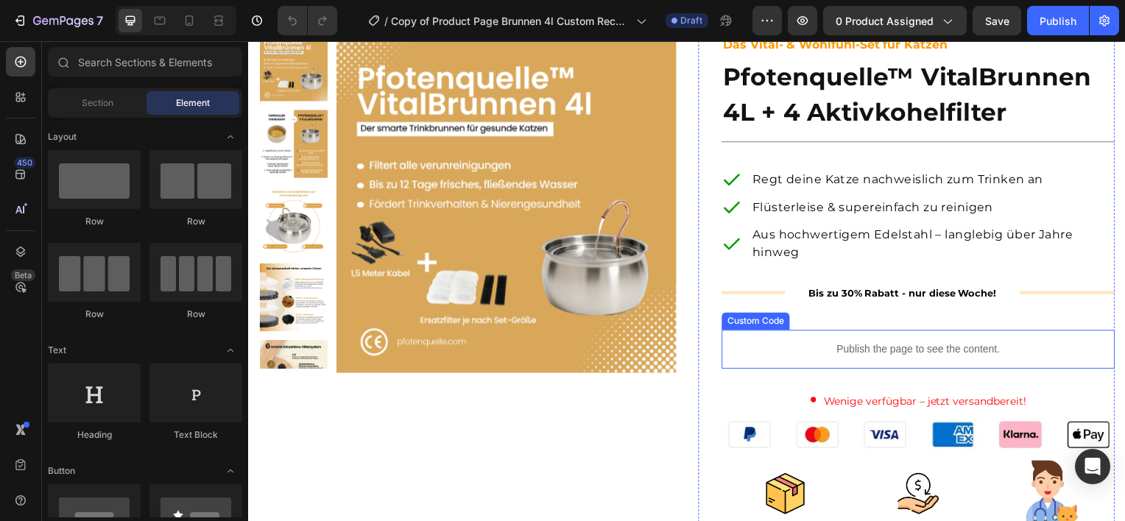
click at [877, 350] on p "Publish the page to see the content." at bounding box center [922, 351] width 396 height 15
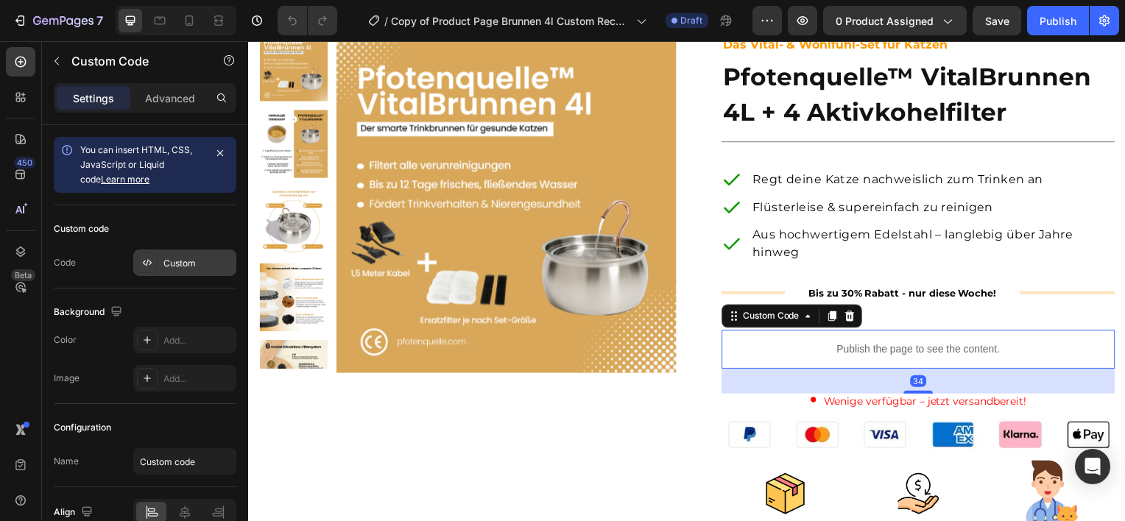
click at [171, 259] on div "Custom" at bounding box center [197, 263] width 69 height 13
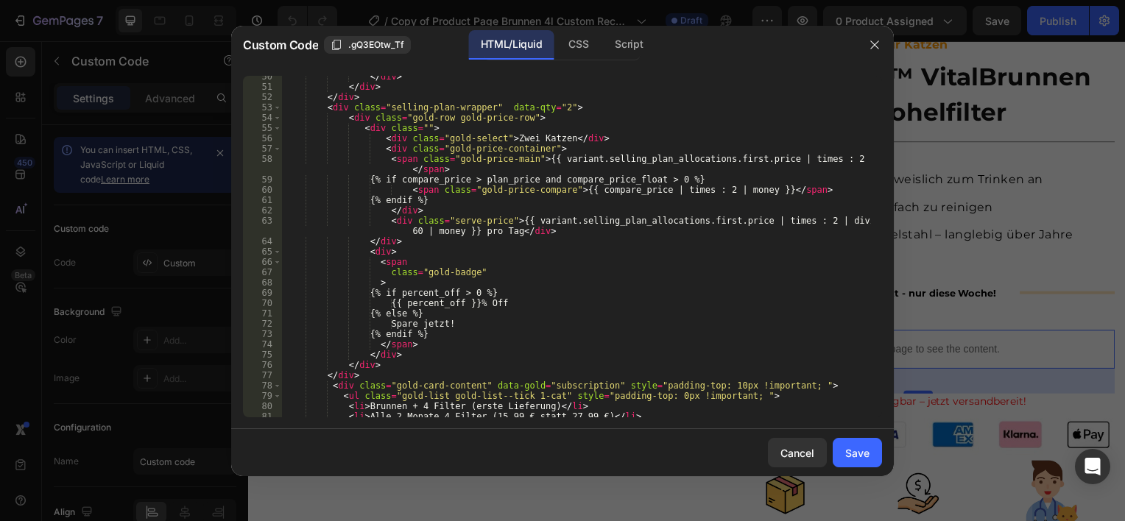
scroll to position [662, 0]
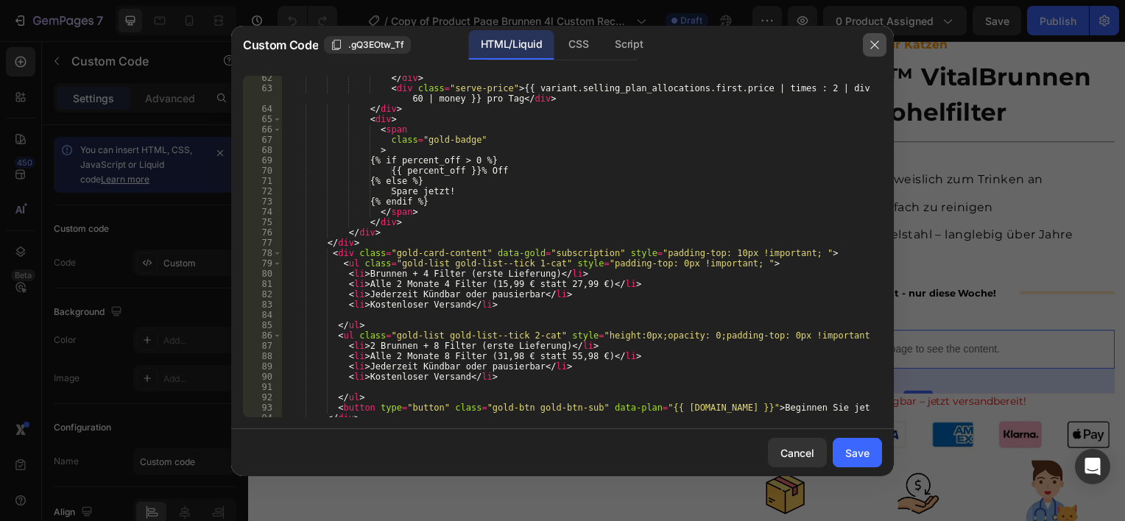
click at [877, 43] on icon "button" at bounding box center [874, 45] width 12 height 12
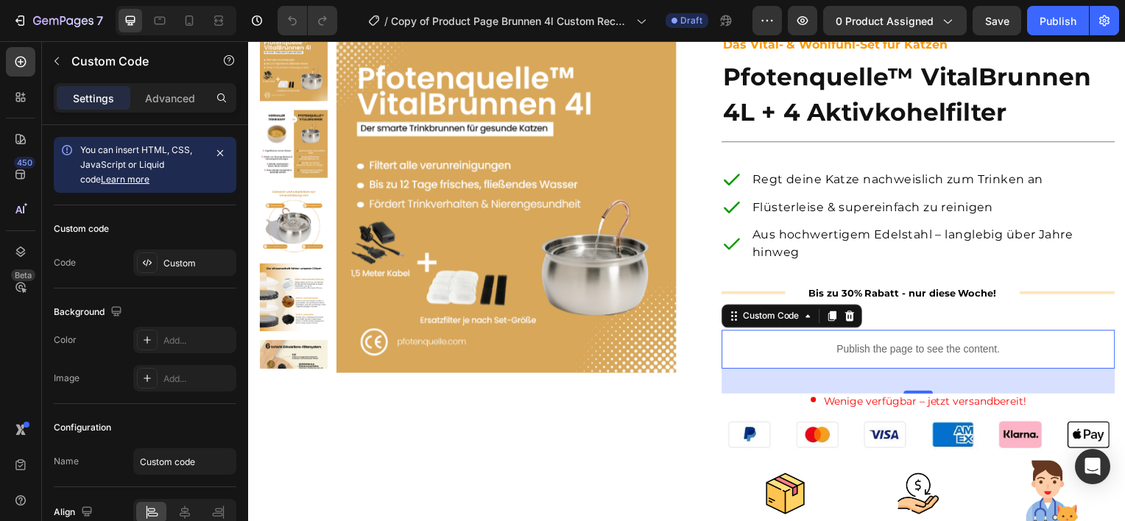
click at [886, 349] on p "Publish the page to see the content." at bounding box center [922, 351] width 396 height 15
click at [187, 259] on div "Custom" at bounding box center [197, 263] width 69 height 13
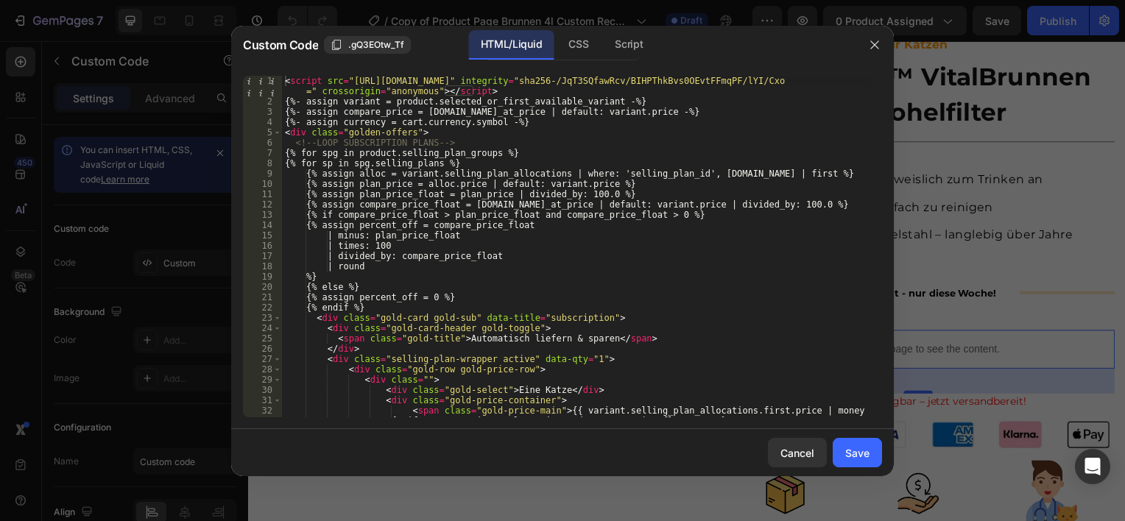
click at [524, 49] on div "HTML/Liquid" at bounding box center [511, 44] width 85 height 29
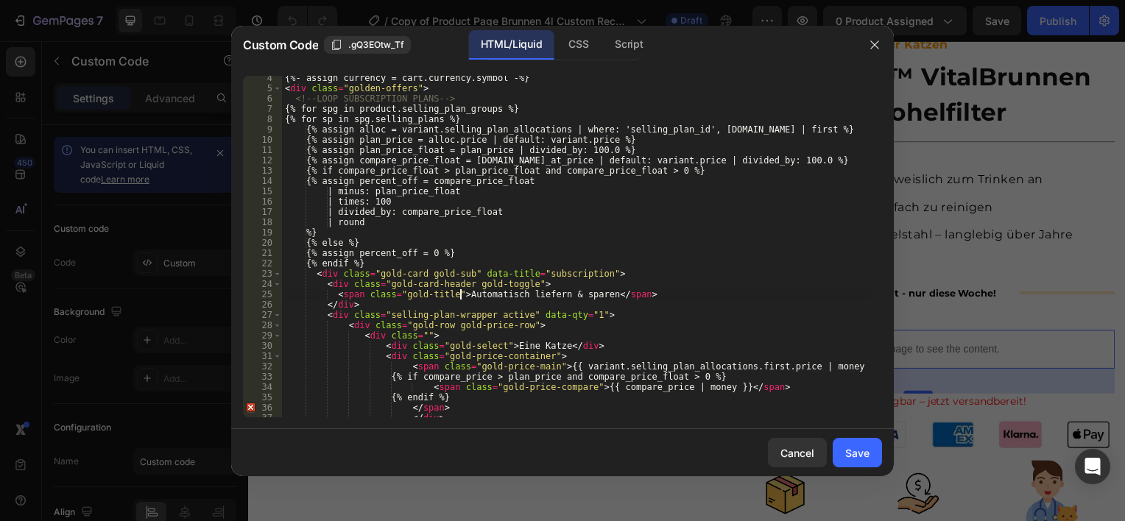
click at [459, 297] on div "{%- assign currency = cart.currency.symbol -%} < div class = "golden-offers" > …" at bounding box center [576, 259] width 589 height 372
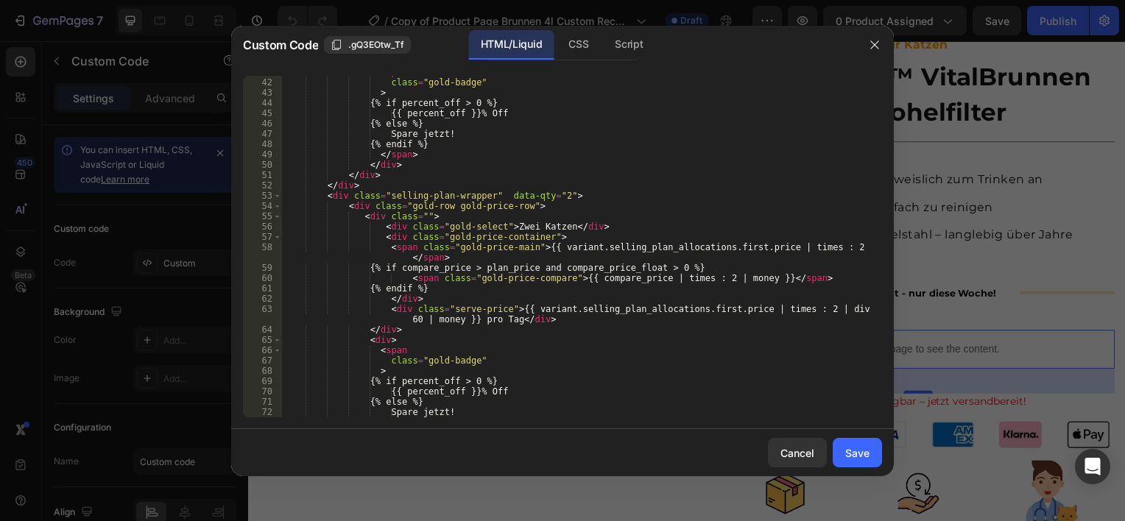
scroll to position [530, 0]
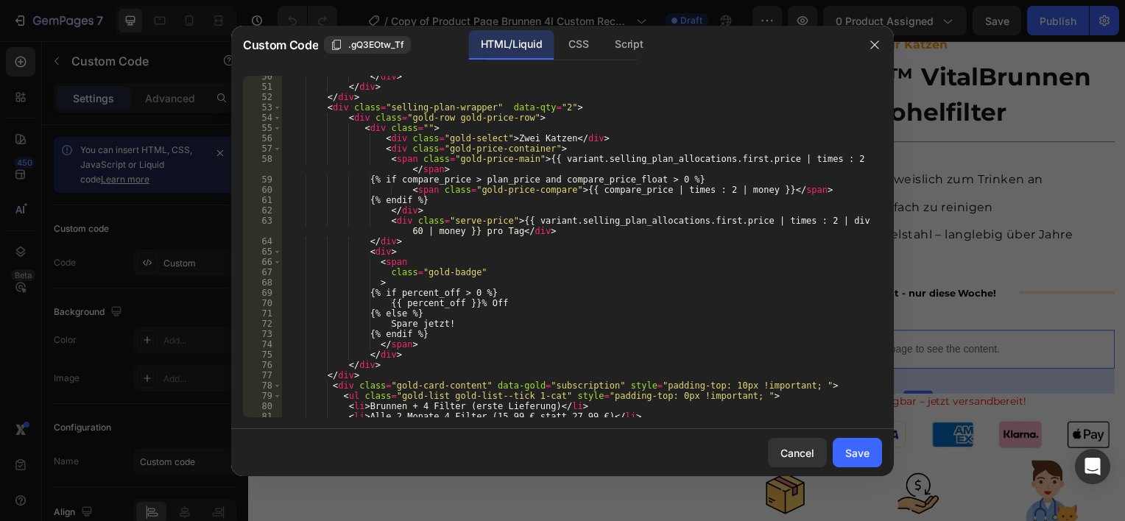
click at [522, 136] on div "</ div > </ div > </ div > < div class = "selling-plan-wrapper" data-qty = "2" …" at bounding box center [576, 252] width 589 height 362
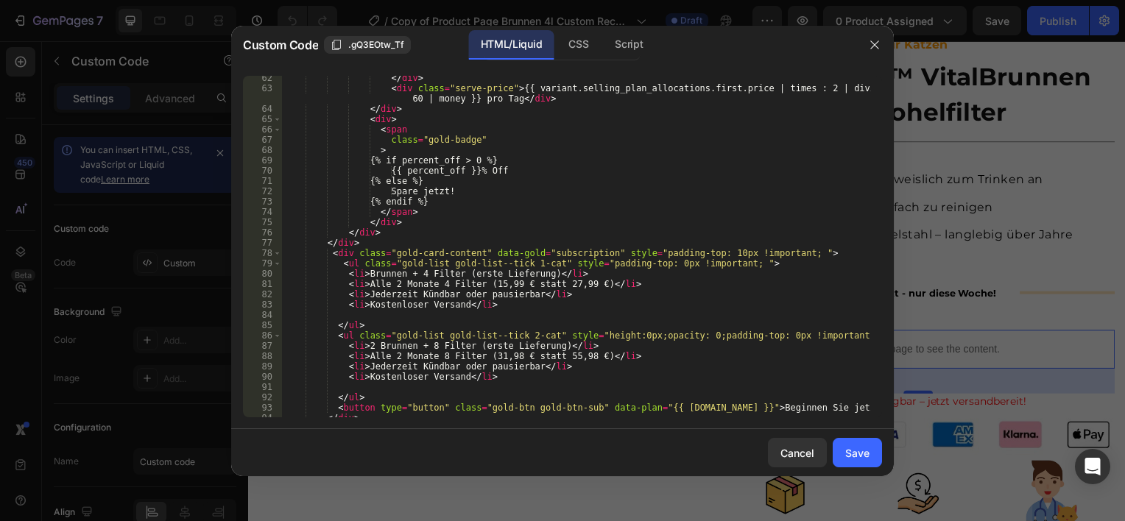
scroll to position [662, 0]
click at [383, 283] on div "</ div > < div class = "serve-price" > {{ variant.selling_plan_allocations.firs…" at bounding box center [576, 254] width 589 height 362
click at [402, 362] on div "</ div > < div class = "serve-price" > {{ variant.selling_plan_allocations.firs…" at bounding box center [576, 254] width 589 height 362
type textarea "<li>Jederzeit Kündbar oder pausierbar</li>"
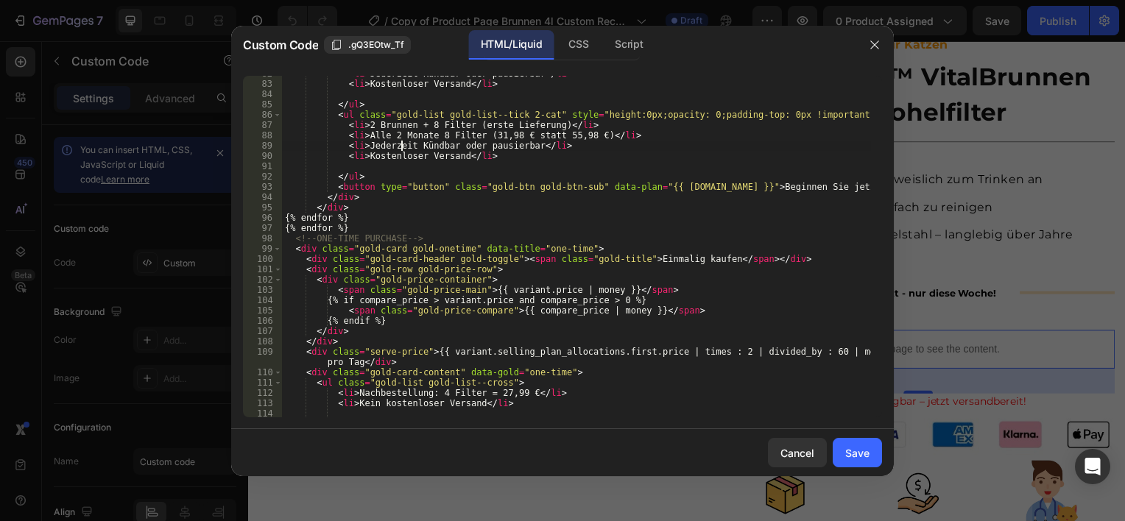
scroll to position [883, 0]
